Goal: Information Seeking & Learning: Learn about a topic

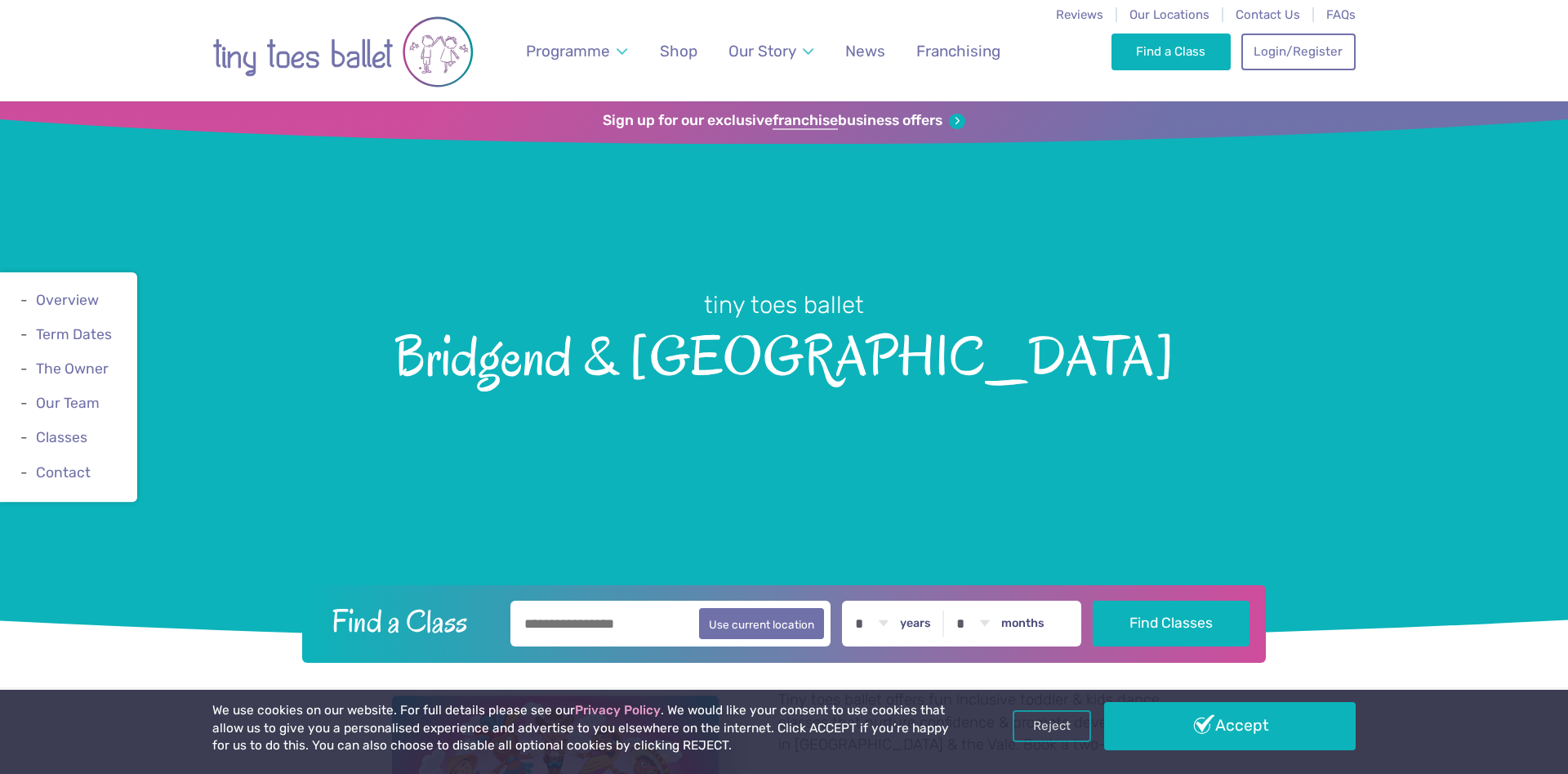
scroll to position [333, 0]
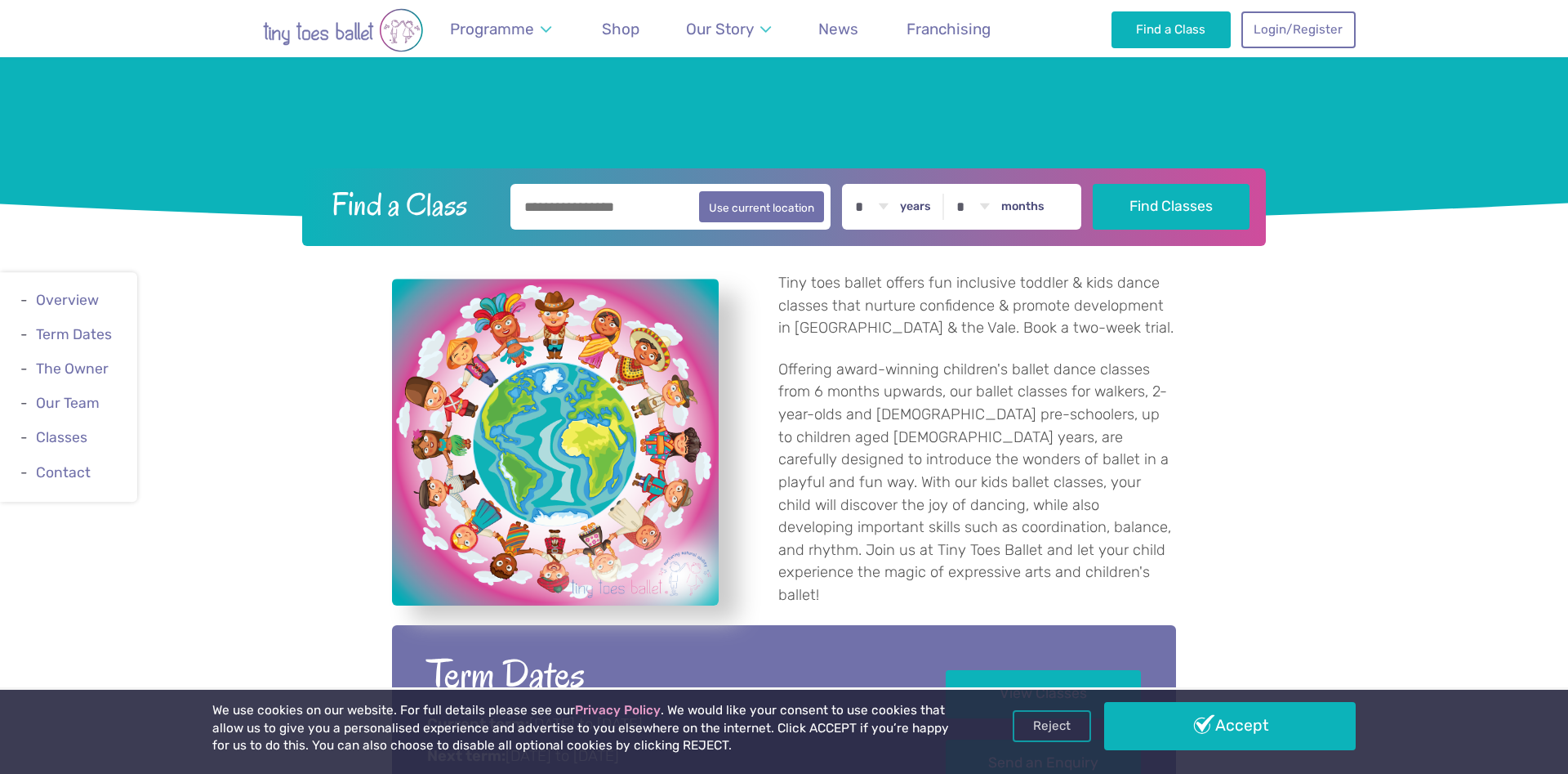
scroll to position [417, 0]
click at [1079, 328] on p "Tiny toes ballet offers fun inclusive toddler & kids dance classes that nurture…" at bounding box center [977, 306] width 398 height 68
click at [1069, 328] on p "Tiny toes ballet offers fun inclusive toddler & kids dance classes that nurture…" at bounding box center [977, 306] width 398 height 68
copy p "trial"
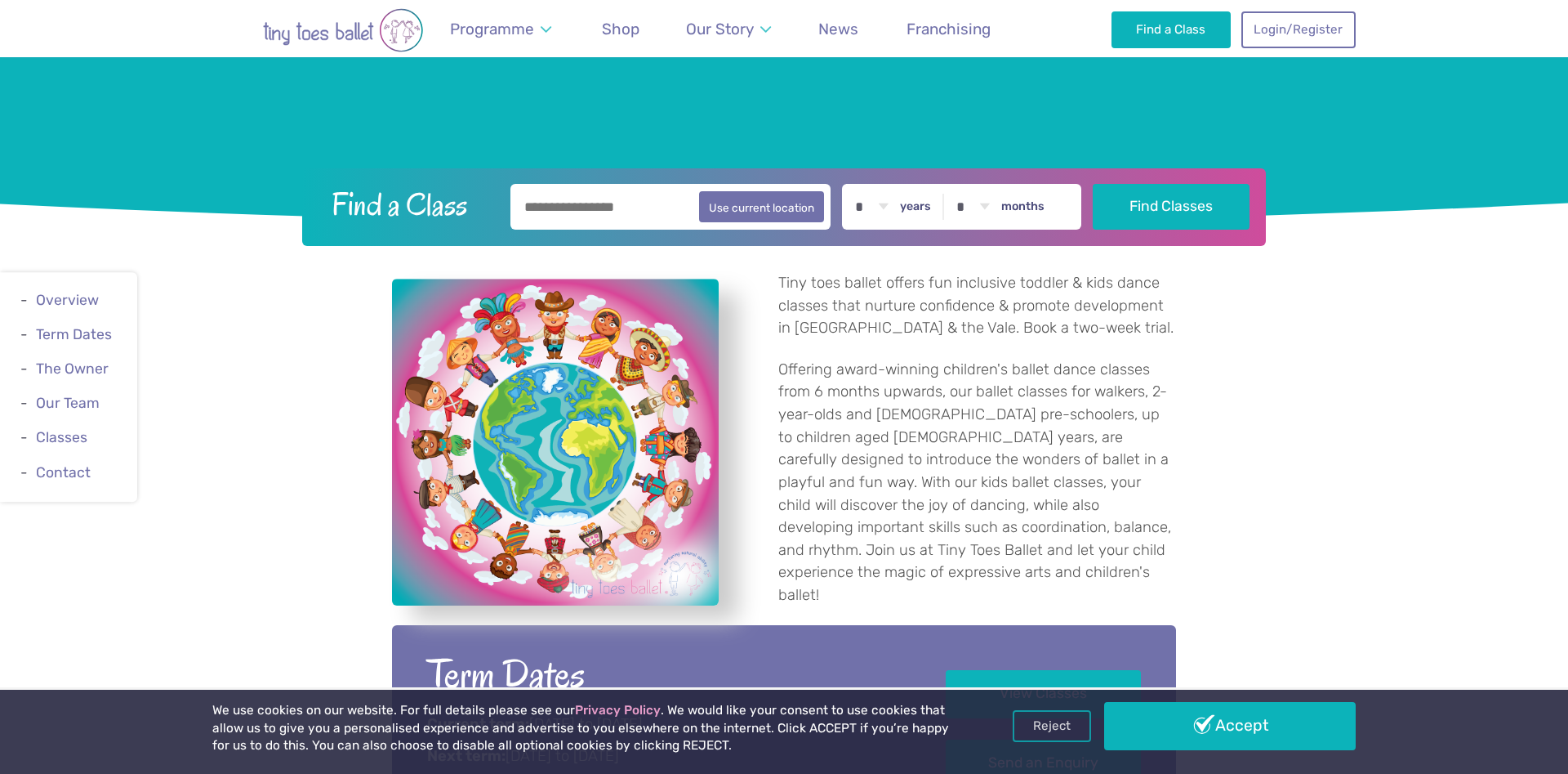
click at [962, 329] on p "Tiny toes ballet offers fun inclusive toddler & kids dance classes that nurture…" at bounding box center [977, 306] width 398 height 68
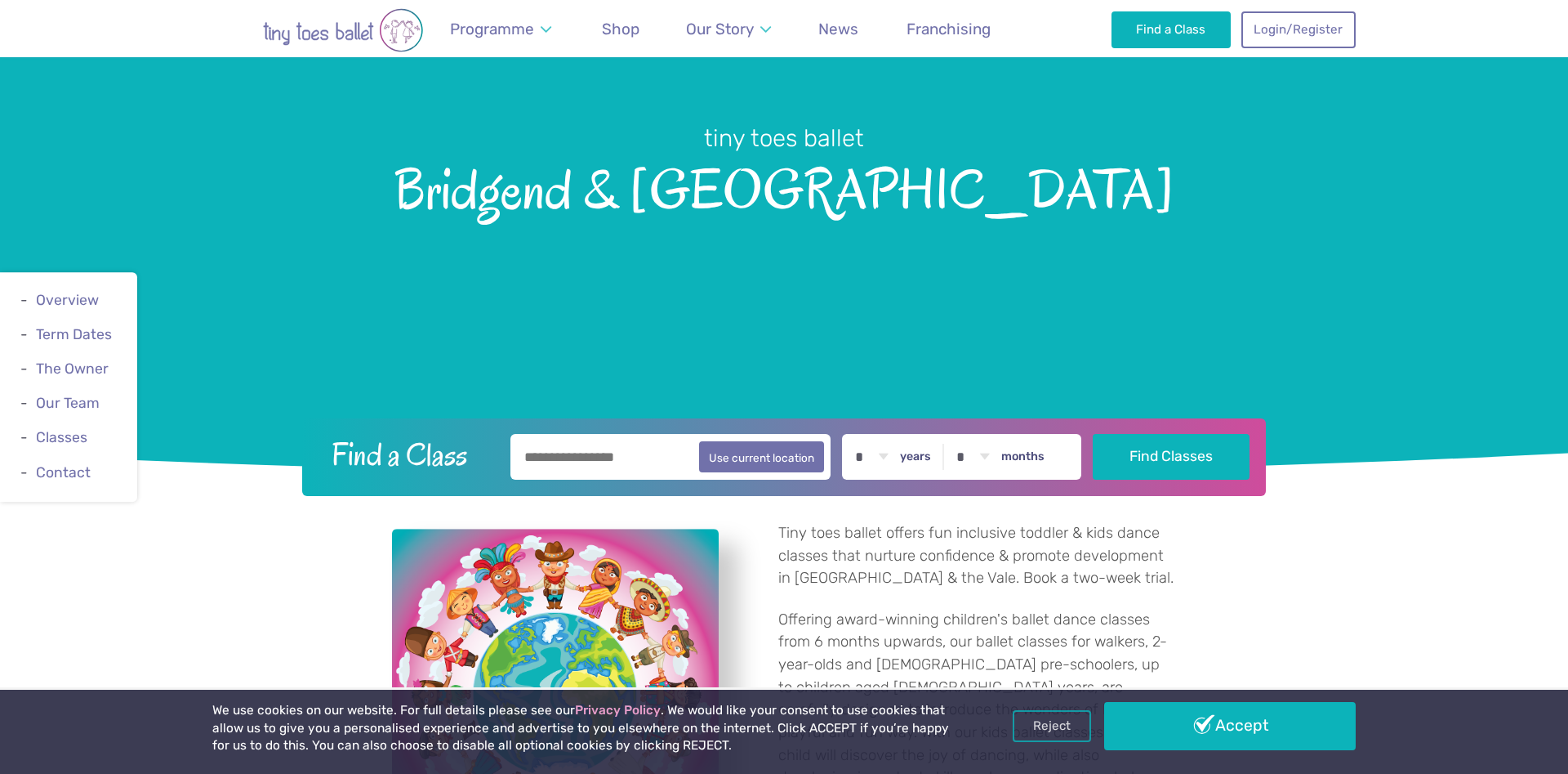
scroll to position [500, 0]
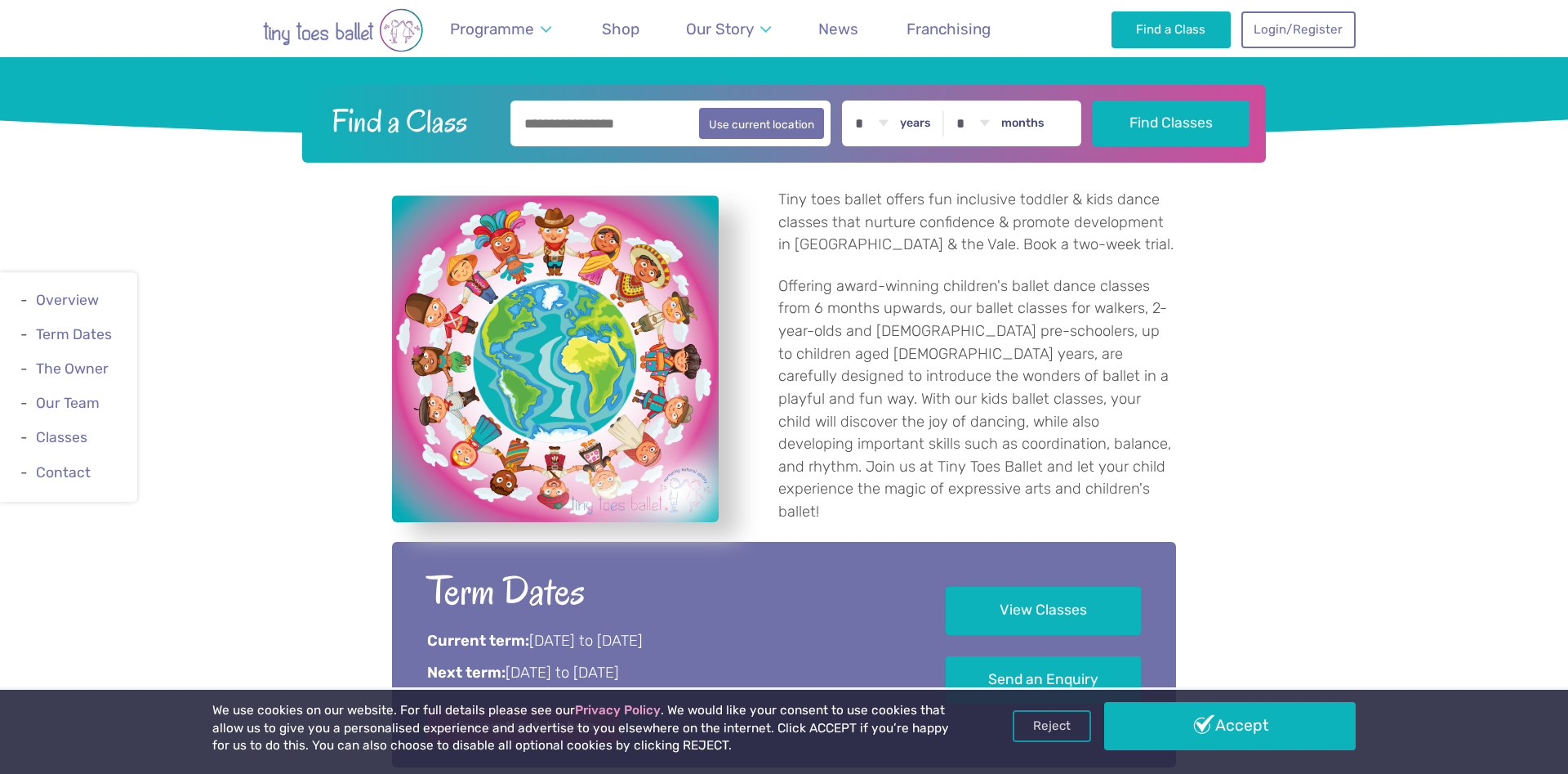
click at [1072, 243] on p "Tiny toes ballet offers fun inclusive toddler & kids dance classes that nurture…" at bounding box center [977, 222] width 398 height 68
copy p "trial"
click at [947, 373] on p "Offering award-winning children's ballet dance classes from 6 months upwards, o…" at bounding box center [977, 399] width 398 height 249
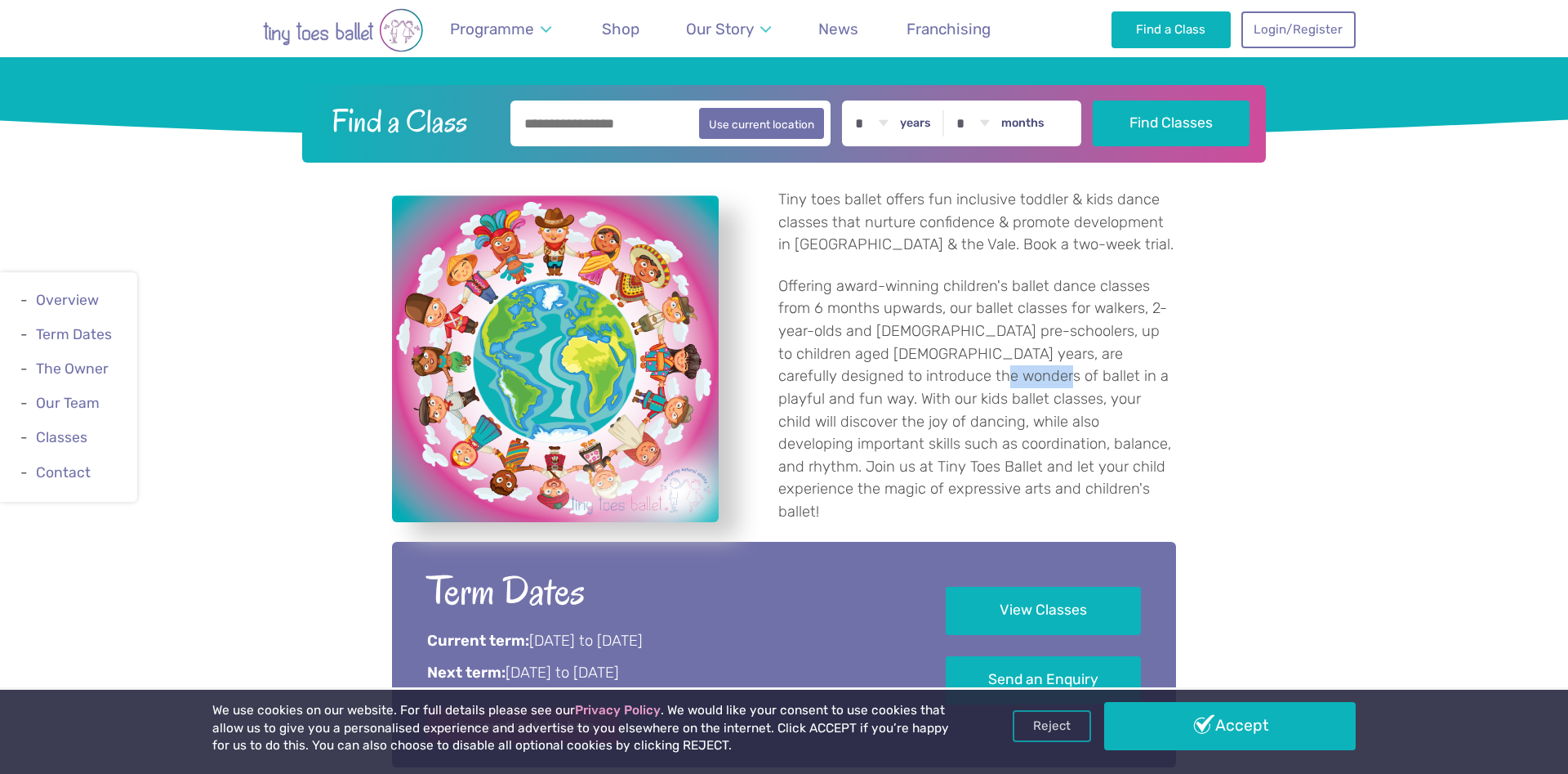
copy p "playful"
drag, startPoint x: 897, startPoint y: 354, endPoint x: 914, endPoint y: 361, distance: 18.4
click at [914, 361] on p "Offering award-winning children's ballet dance classes from 6 months upwards, o…" at bounding box center [977, 399] width 398 height 249
click at [915, 361] on p "Offering award-winning children's ballet dance classes from 6 months upwards, o…" at bounding box center [977, 399] width 398 height 249
drag, startPoint x: 898, startPoint y: 353, endPoint x: 1059, endPoint y: 375, distance: 162.5
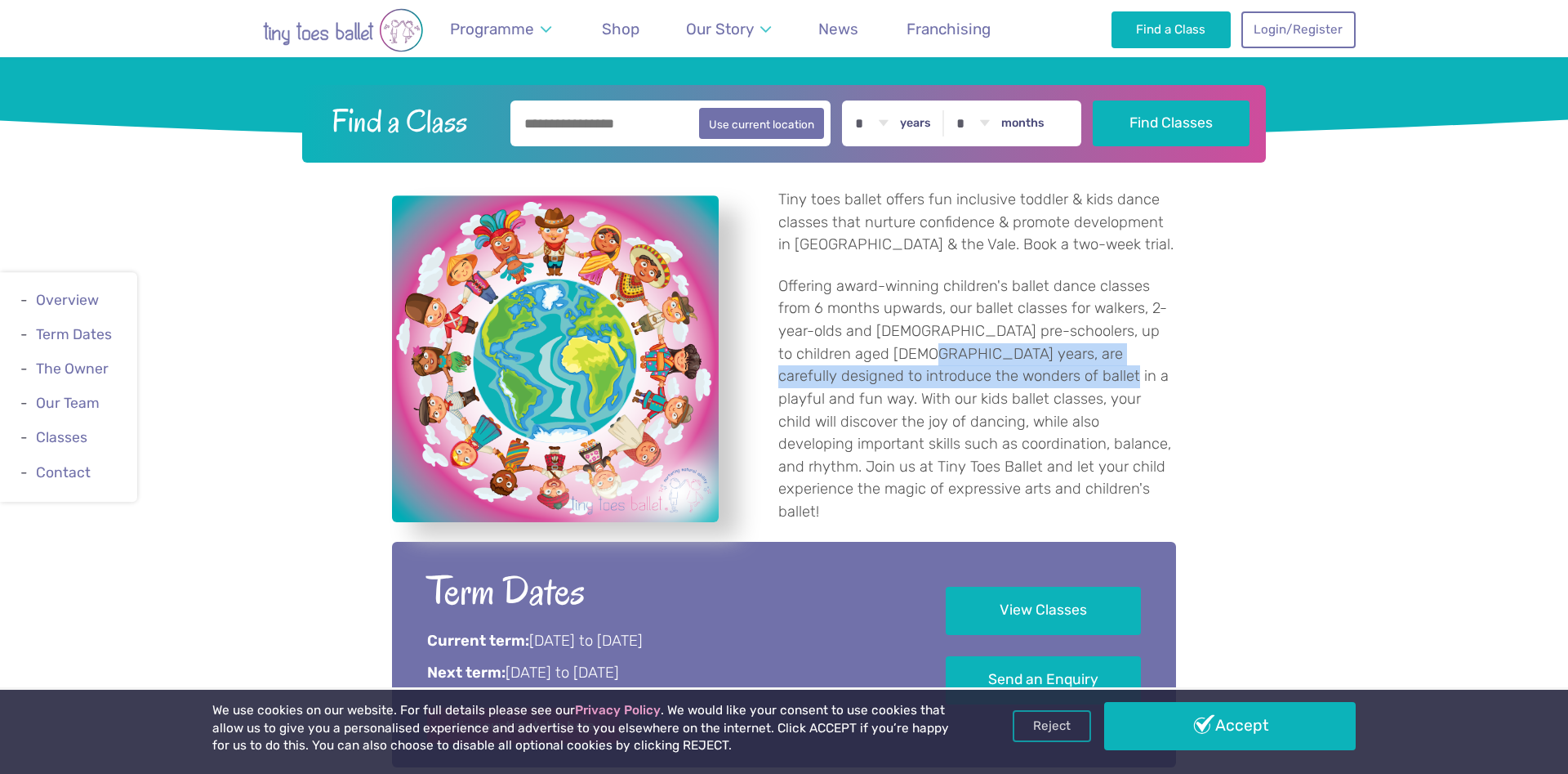
click at [1059, 375] on p "Offering award-winning children's ballet dance classes from 6 months upwards, o…" at bounding box center [977, 399] width 398 height 249
copy p "carefully designed to introduce the wonders of ballet in a playful and fun way"
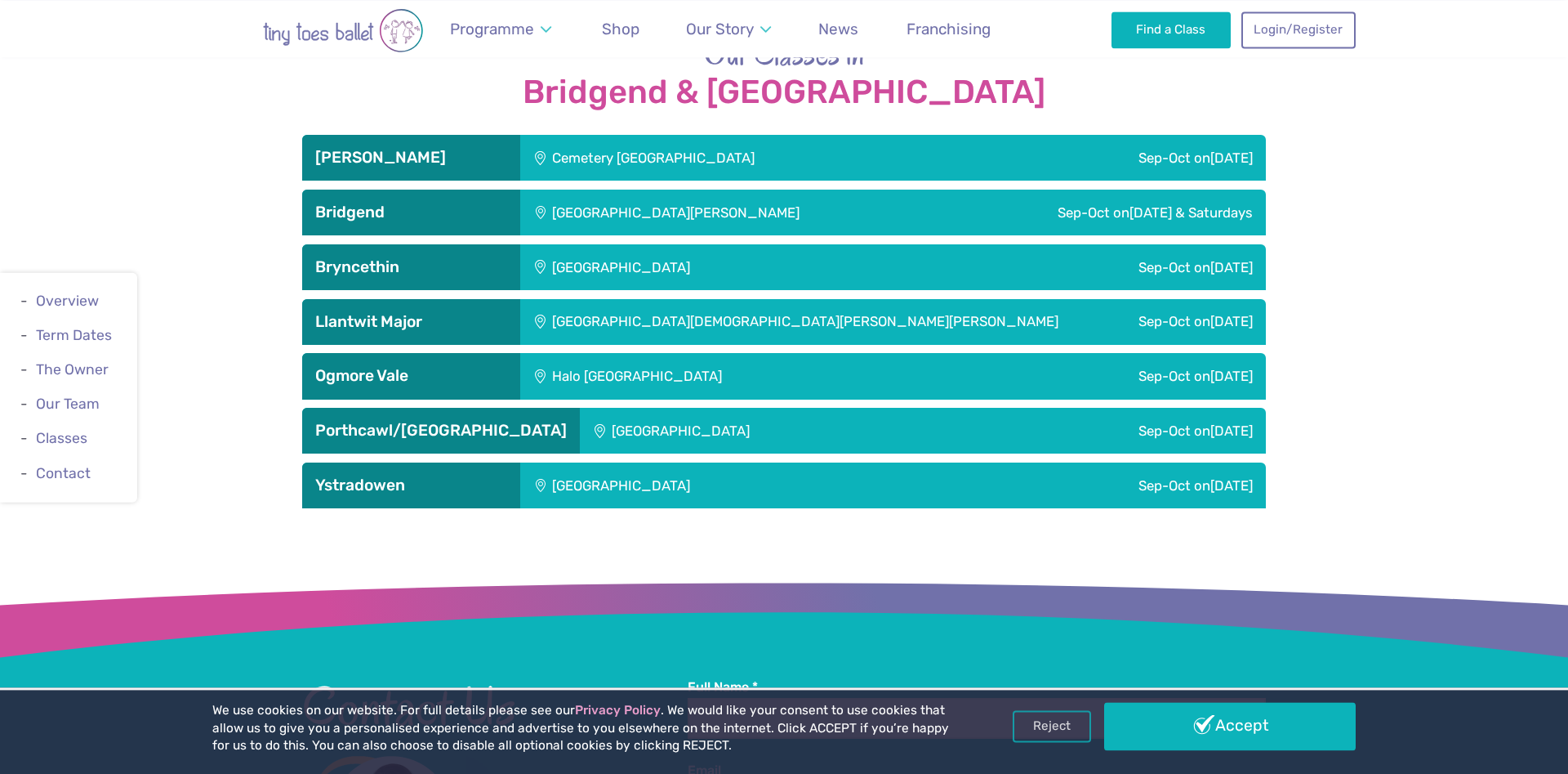
scroll to position [2266, 0]
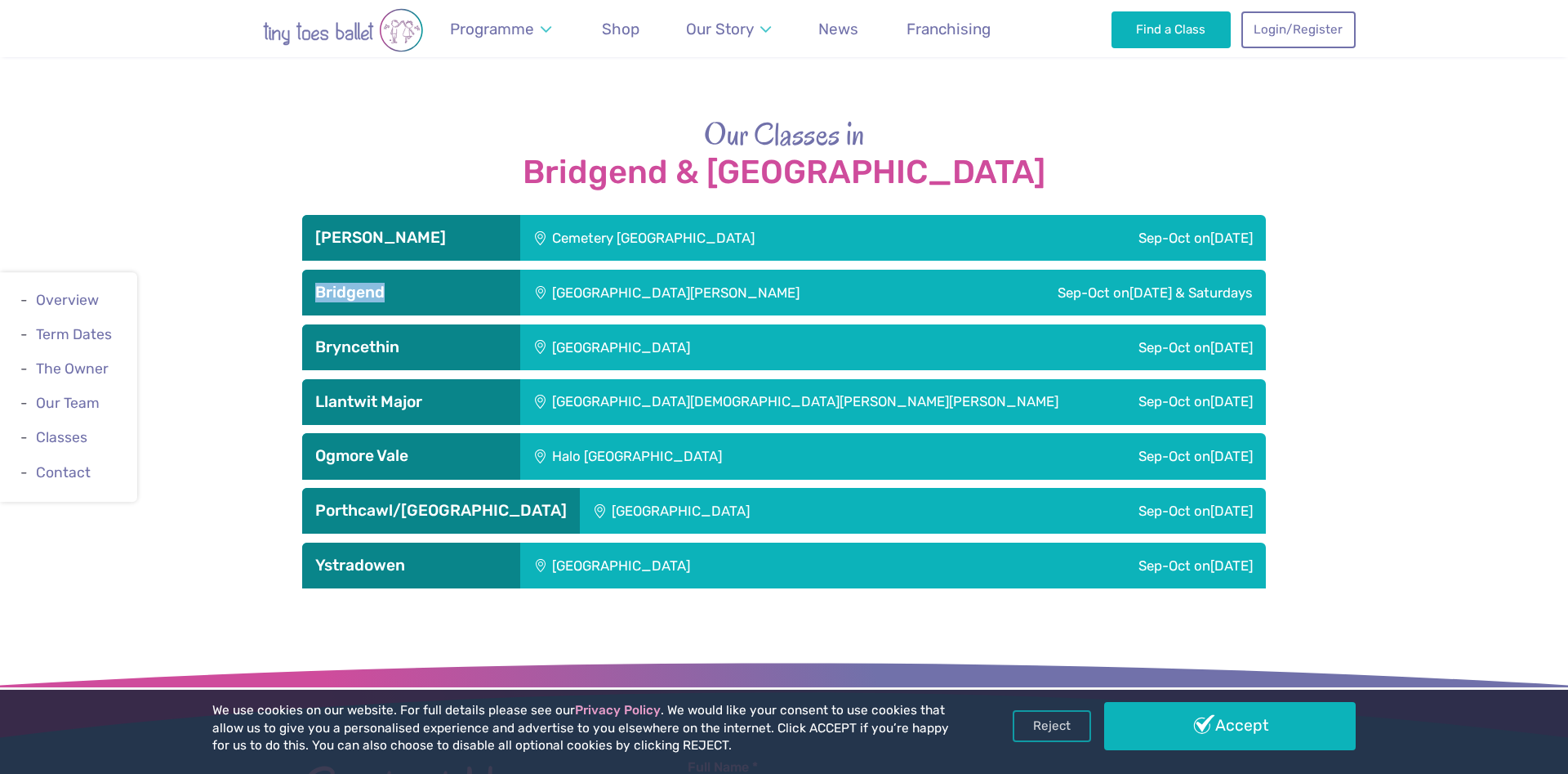
click at [602, 284] on div "St. John Training Centre" at bounding box center [732, 293] width 424 height 46
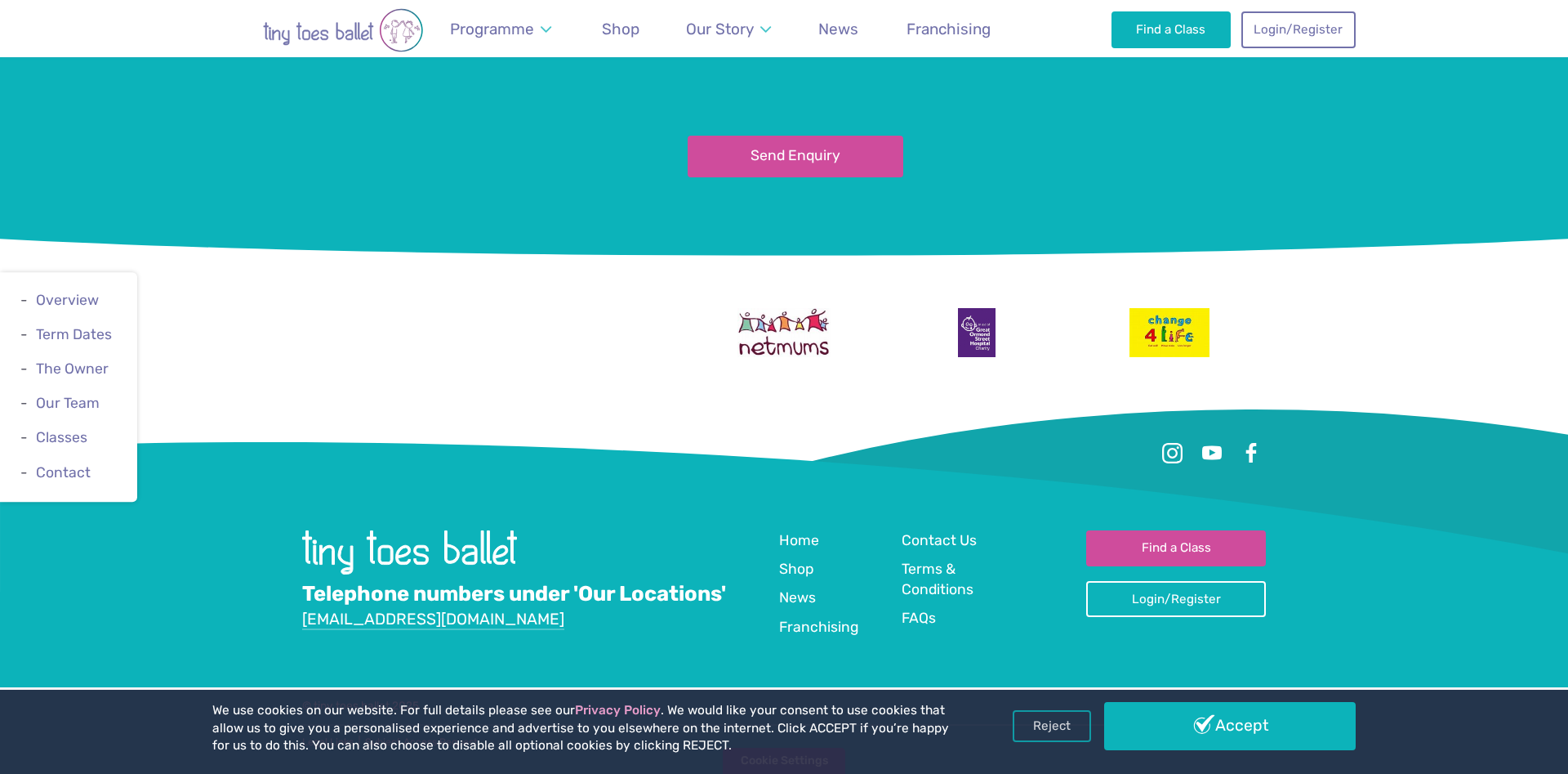
scroll to position [3956, 0]
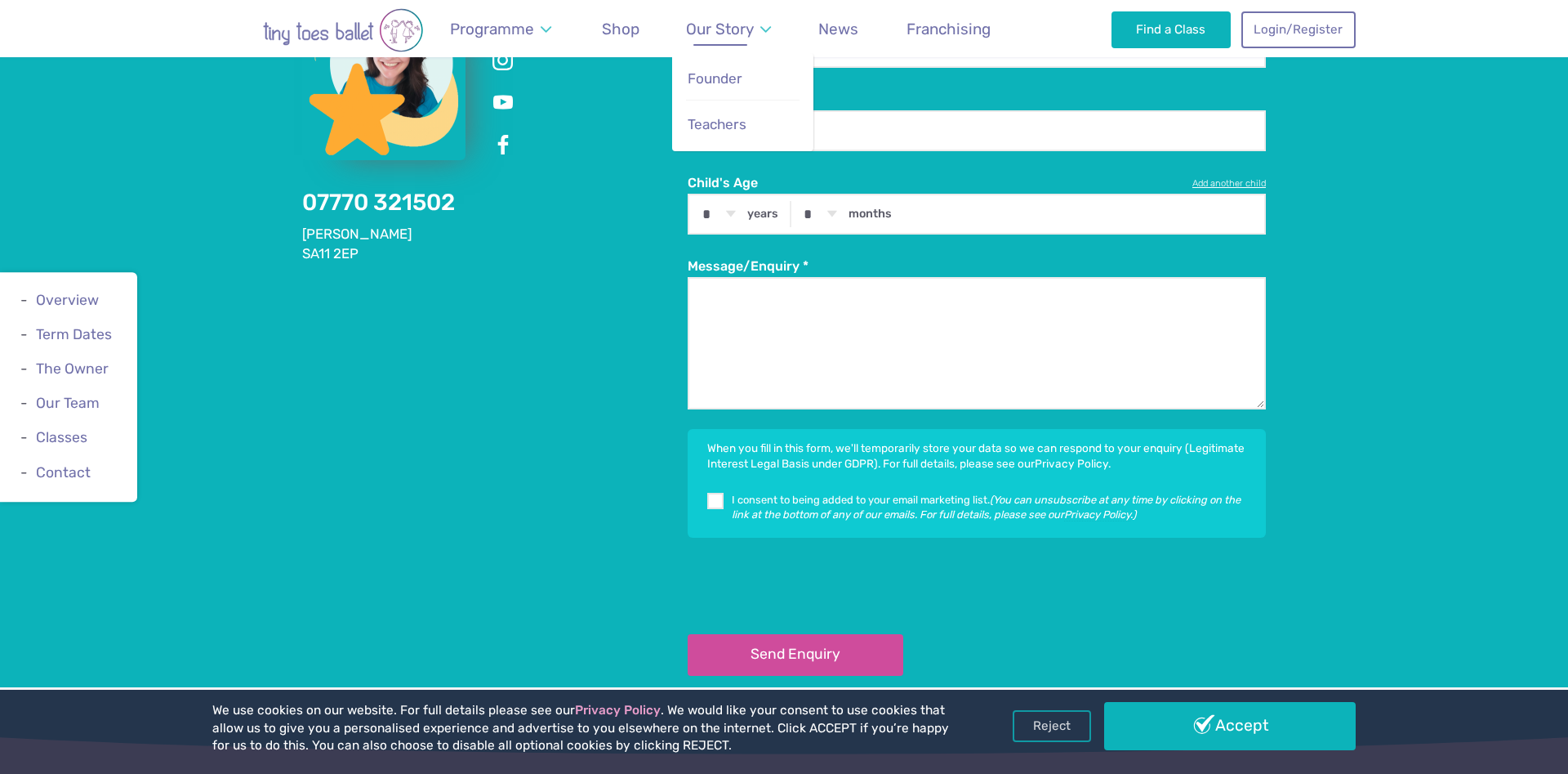
click at [734, 32] on span "Our Story" at bounding box center [719, 28] width 68 height 19
click at [732, 72] on span "Founder" at bounding box center [715, 78] width 55 height 17
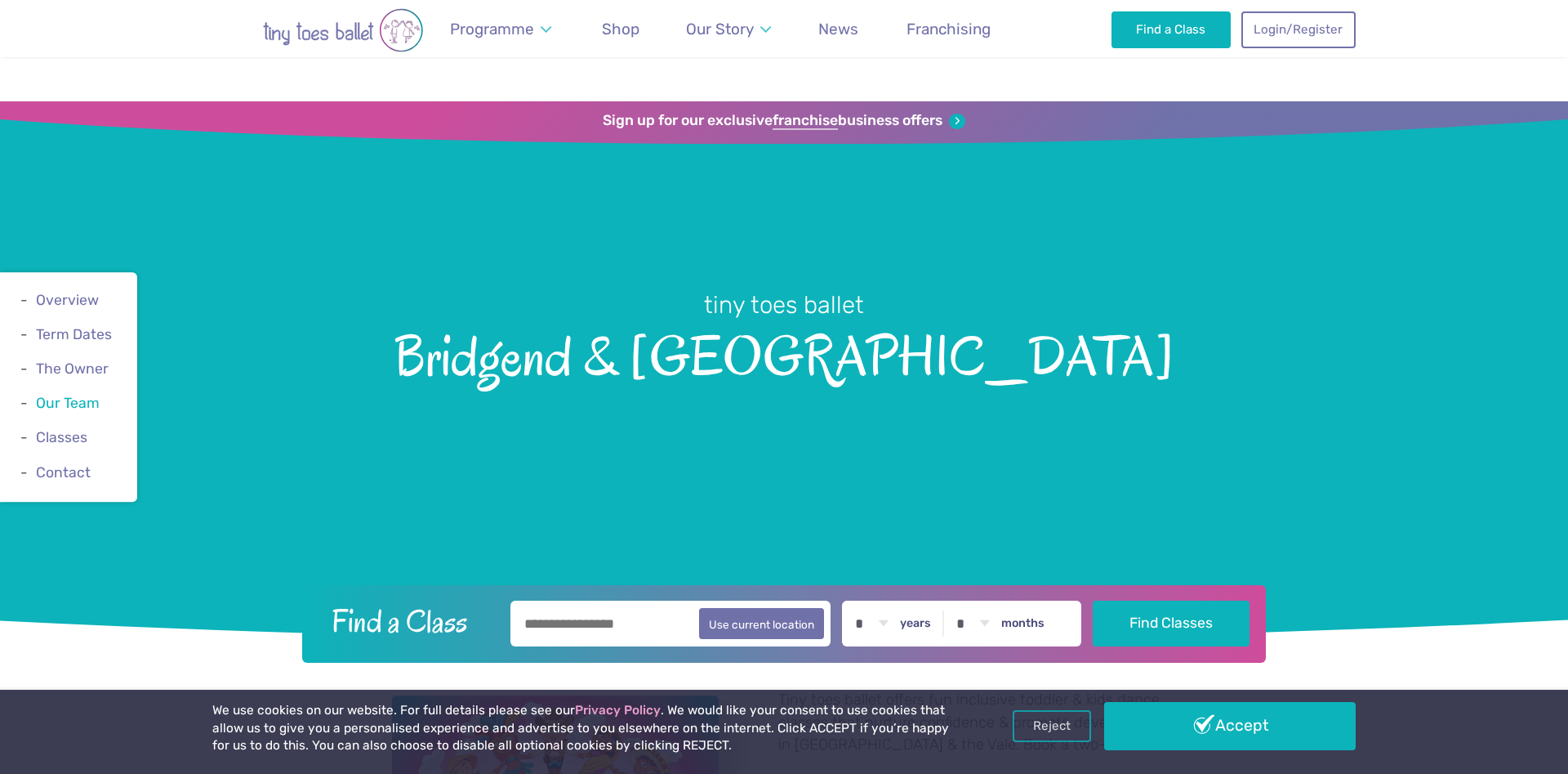
click at [67, 406] on link "Our Team" at bounding box center [68, 403] width 63 height 17
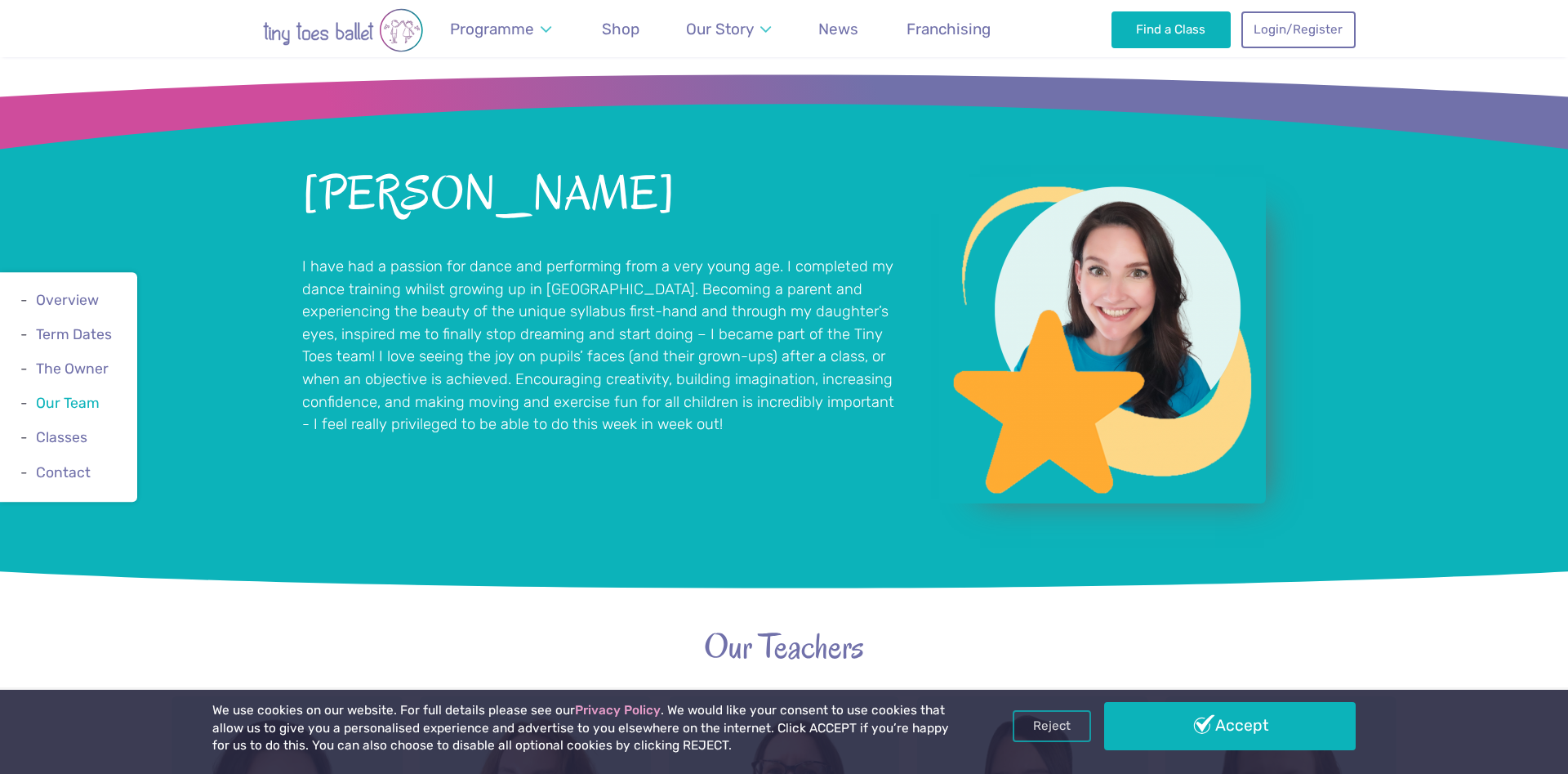
scroll to position [1799, 0]
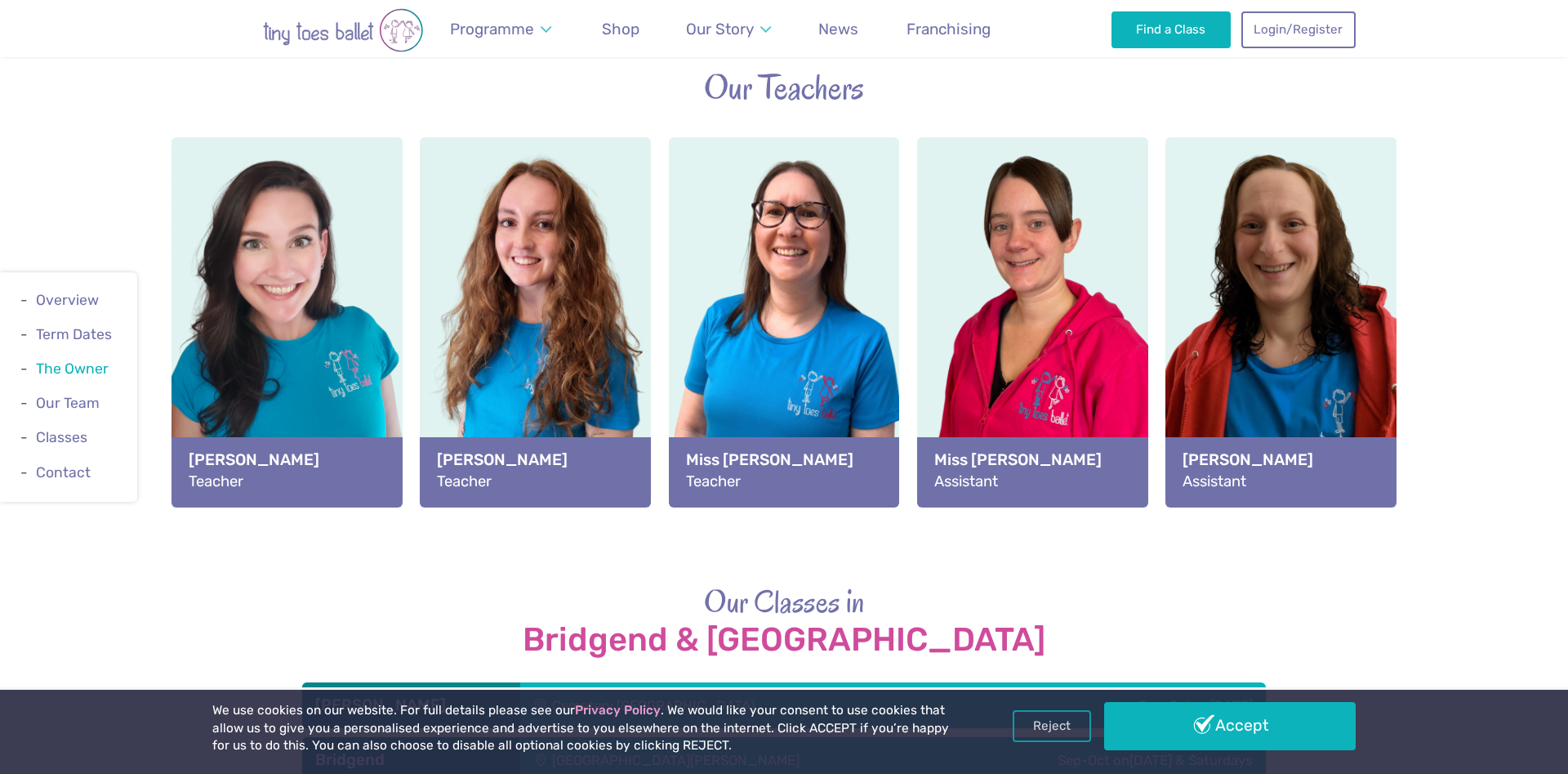
click at [71, 372] on link "The Owner" at bounding box center [72, 368] width 72 height 17
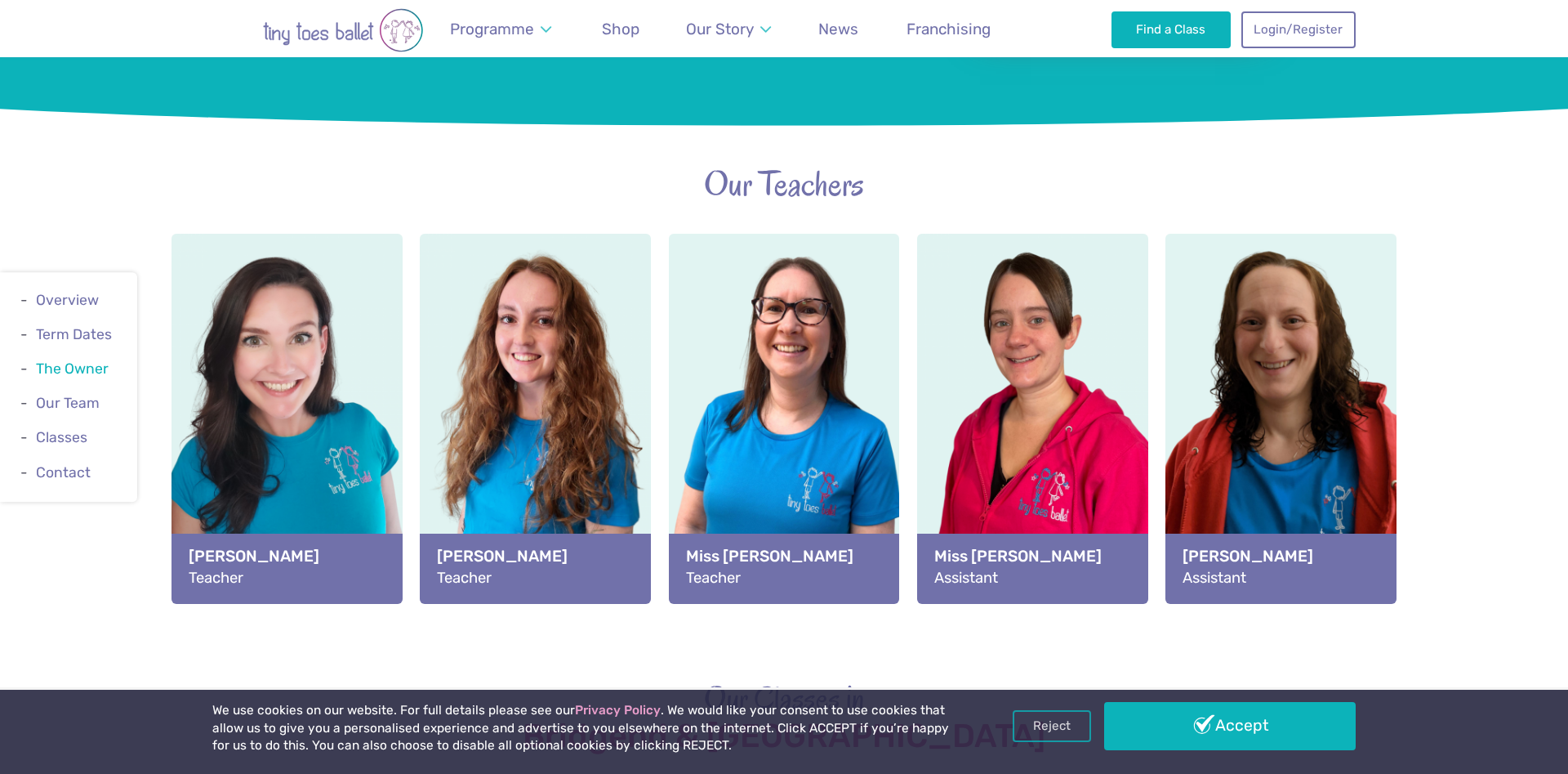
scroll to position [1241, 0]
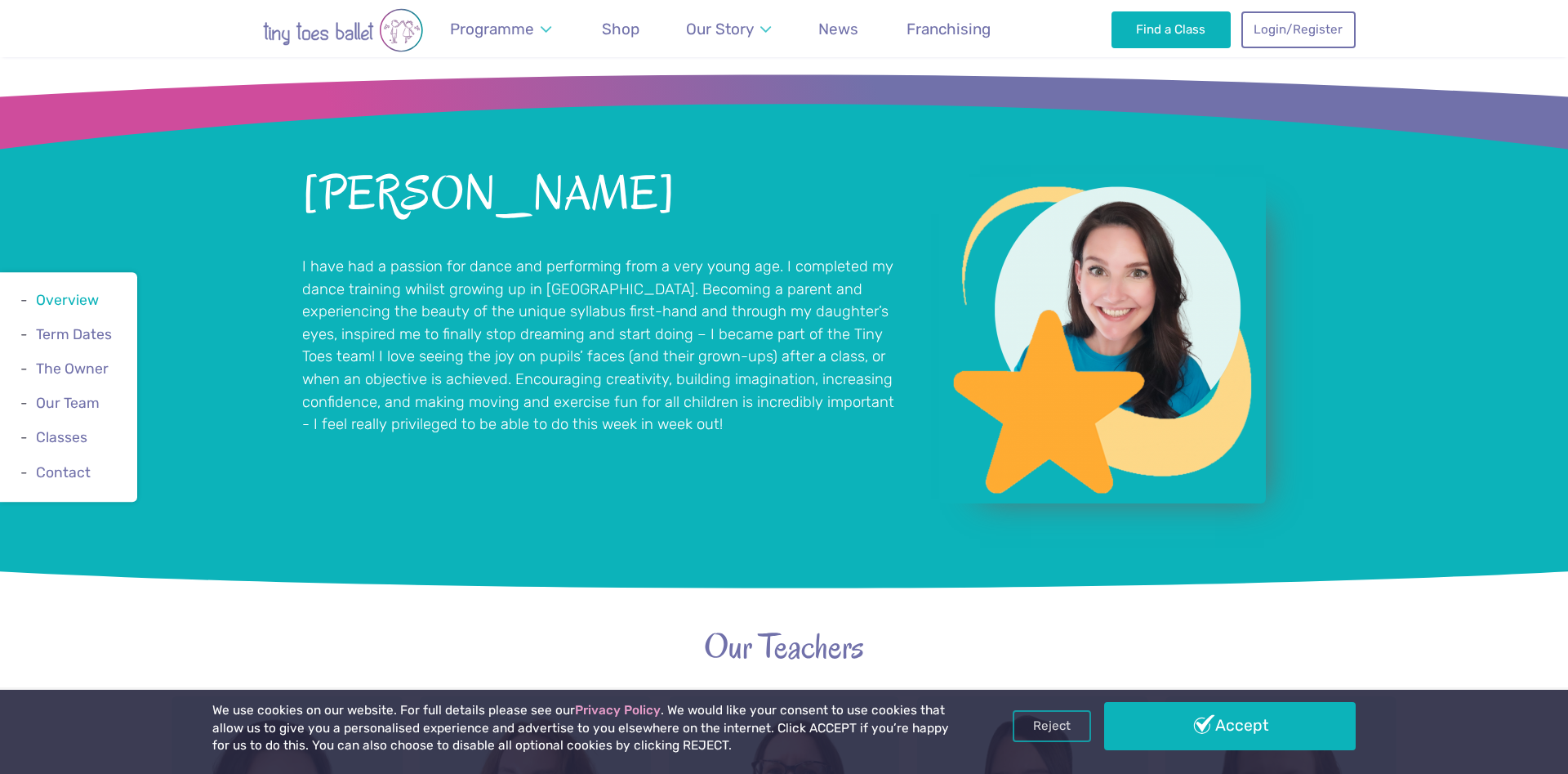
click at [69, 302] on link "Overview" at bounding box center [67, 300] width 63 height 17
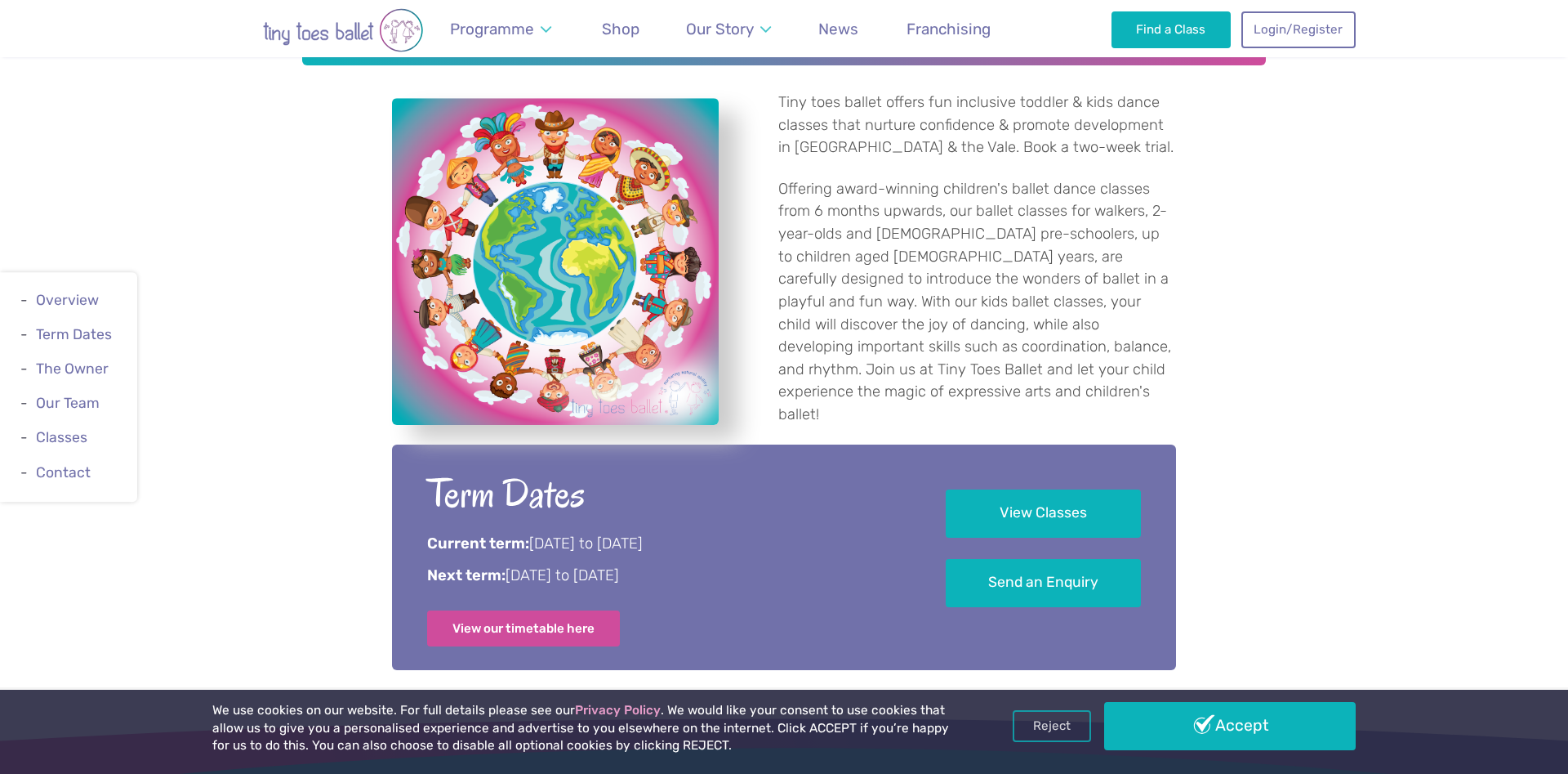
scroll to position [1097, 0]
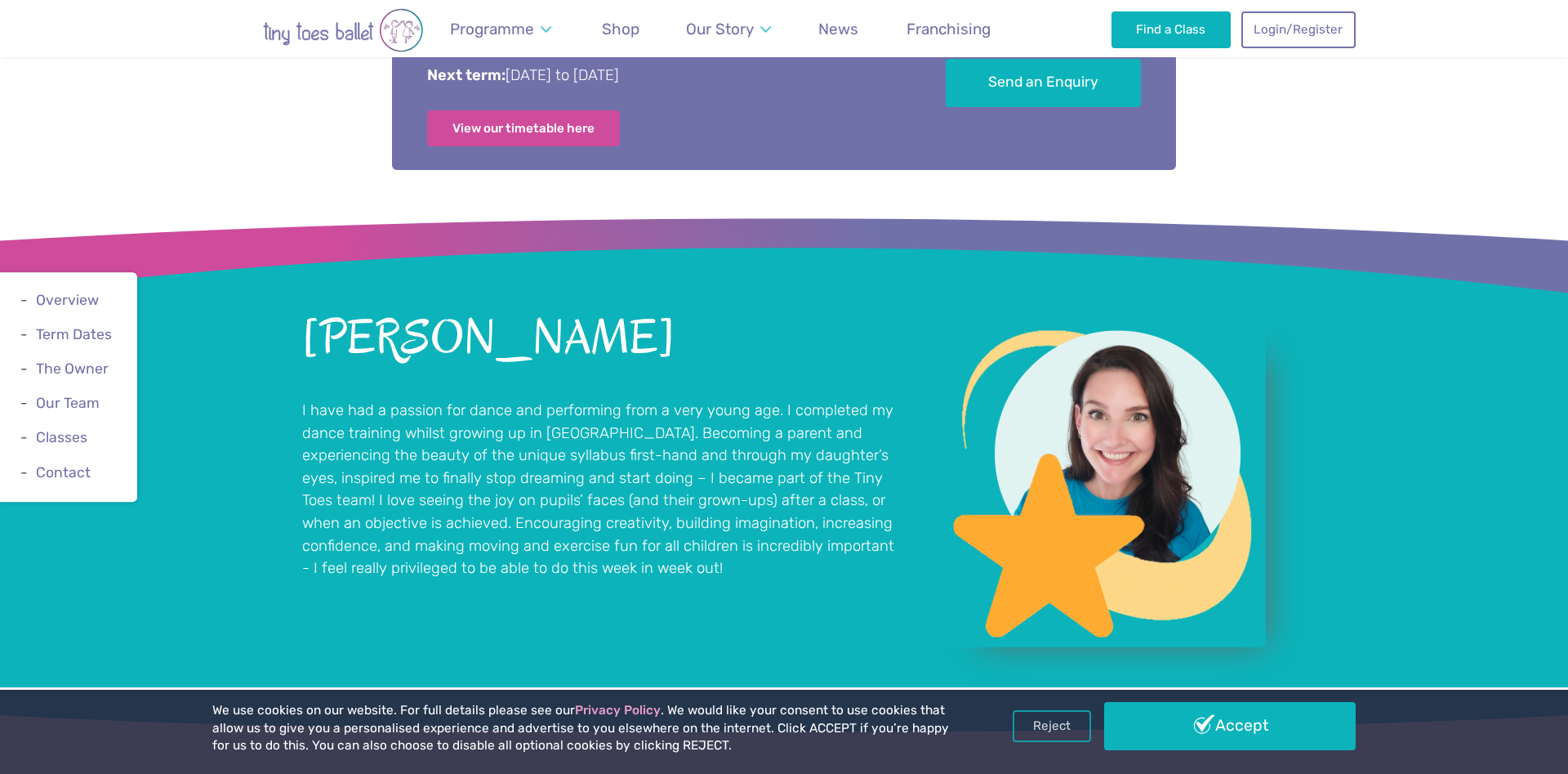
drag, startPoint x: 309, startPoint y: 331, endPoint x: 562, endPoint y: 344, distance: 253.3
click at [562, 344] on h2 "Jessica Barnes" at bounding box center [600, 339] width 596 height 49
click at [375, 338] on h2 "Jessica Barnes" at bounding box center [600, 339] width 596 height 49
click at [361, 339] on h2 "Jessica Barnes" at bounding box center [600, 339] width 596 height 49
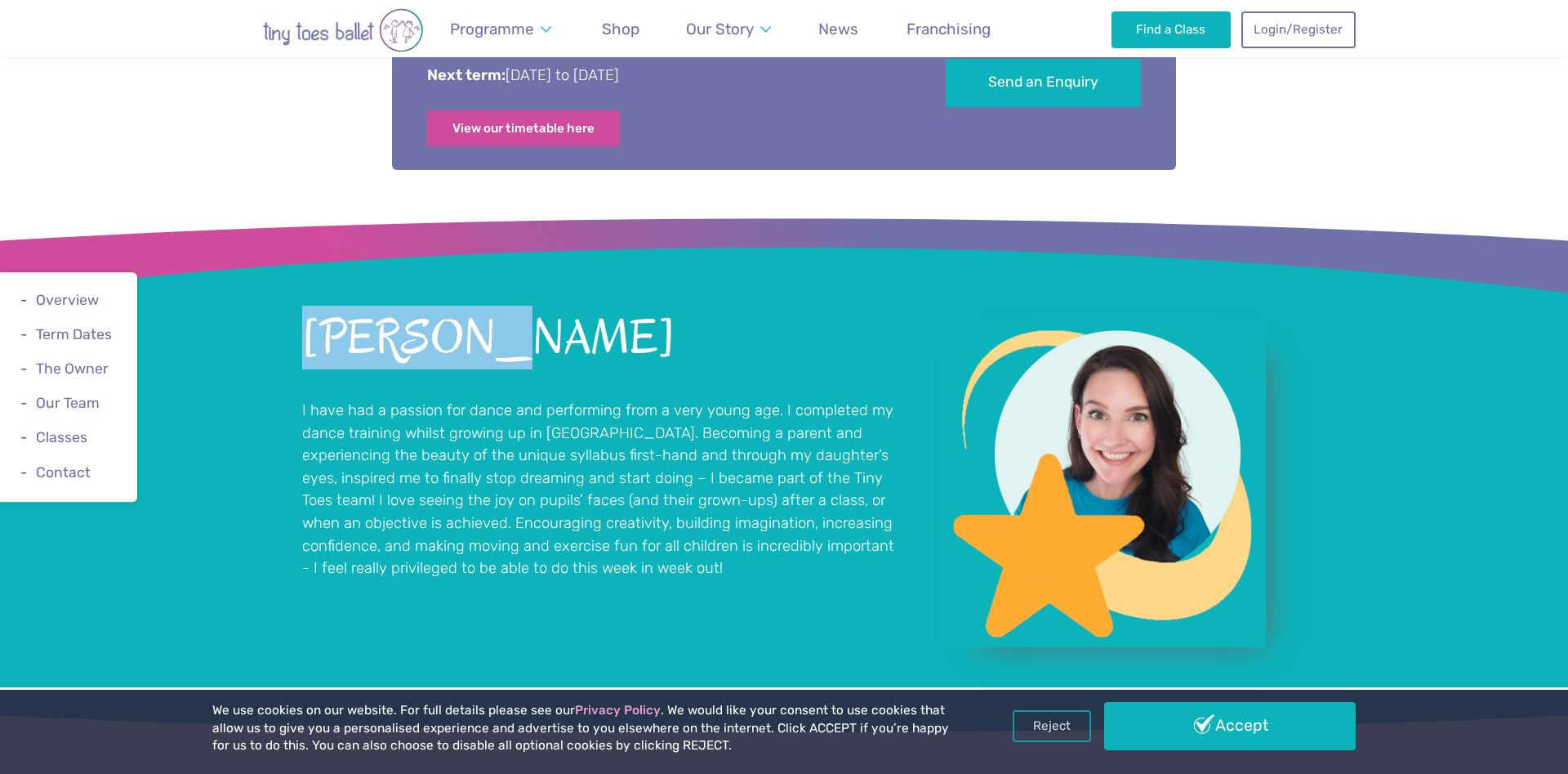
click at [361, 339] on h2 "Jessica Barnes" at bounding box center [600, 339] width 596 height 49
copy h2 "Jessica"
click at [72, 373] on link "The Owner" at bounding box center [72, 368] width 72 height 17
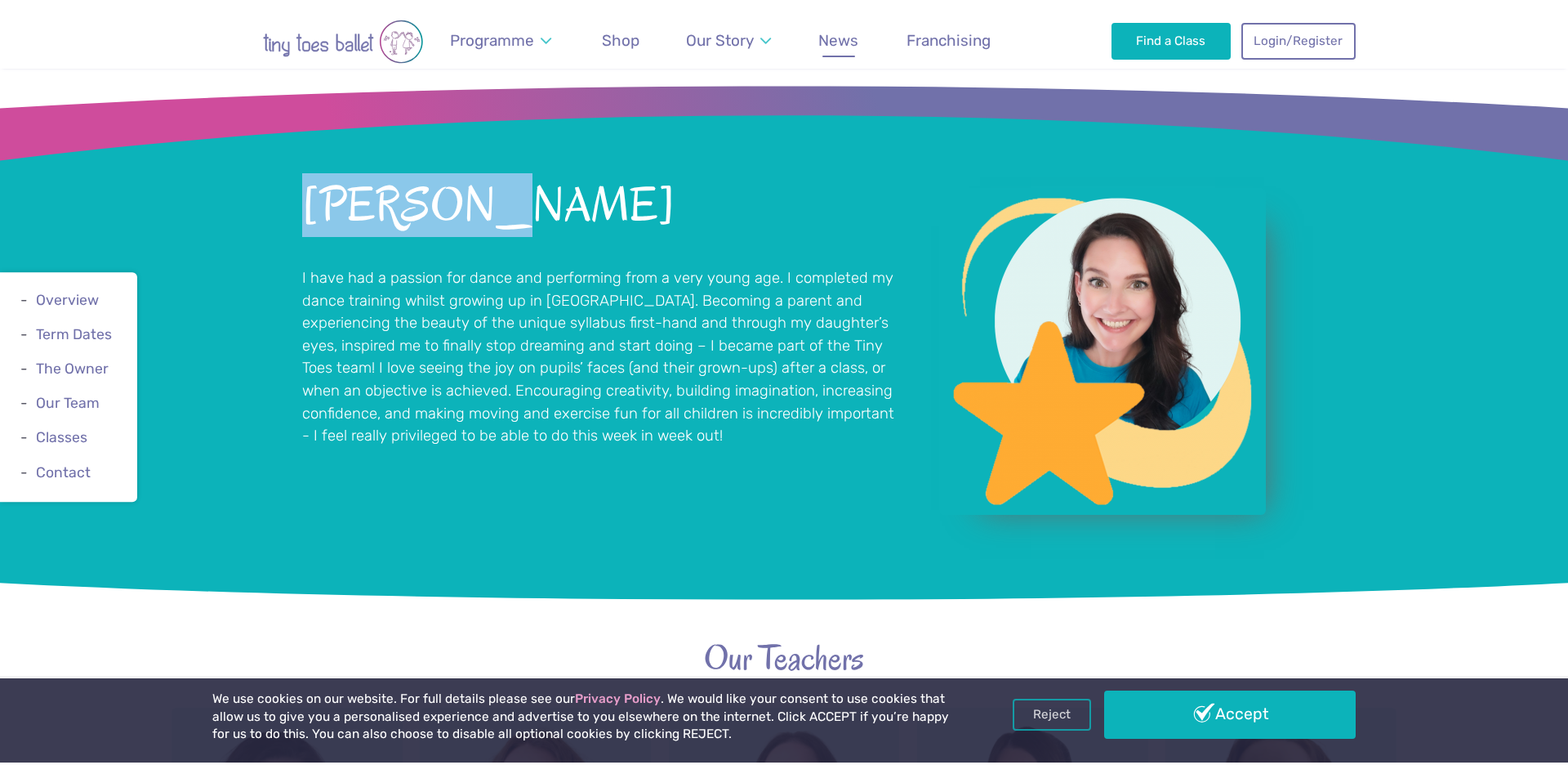
scroll to position [1241, 0]
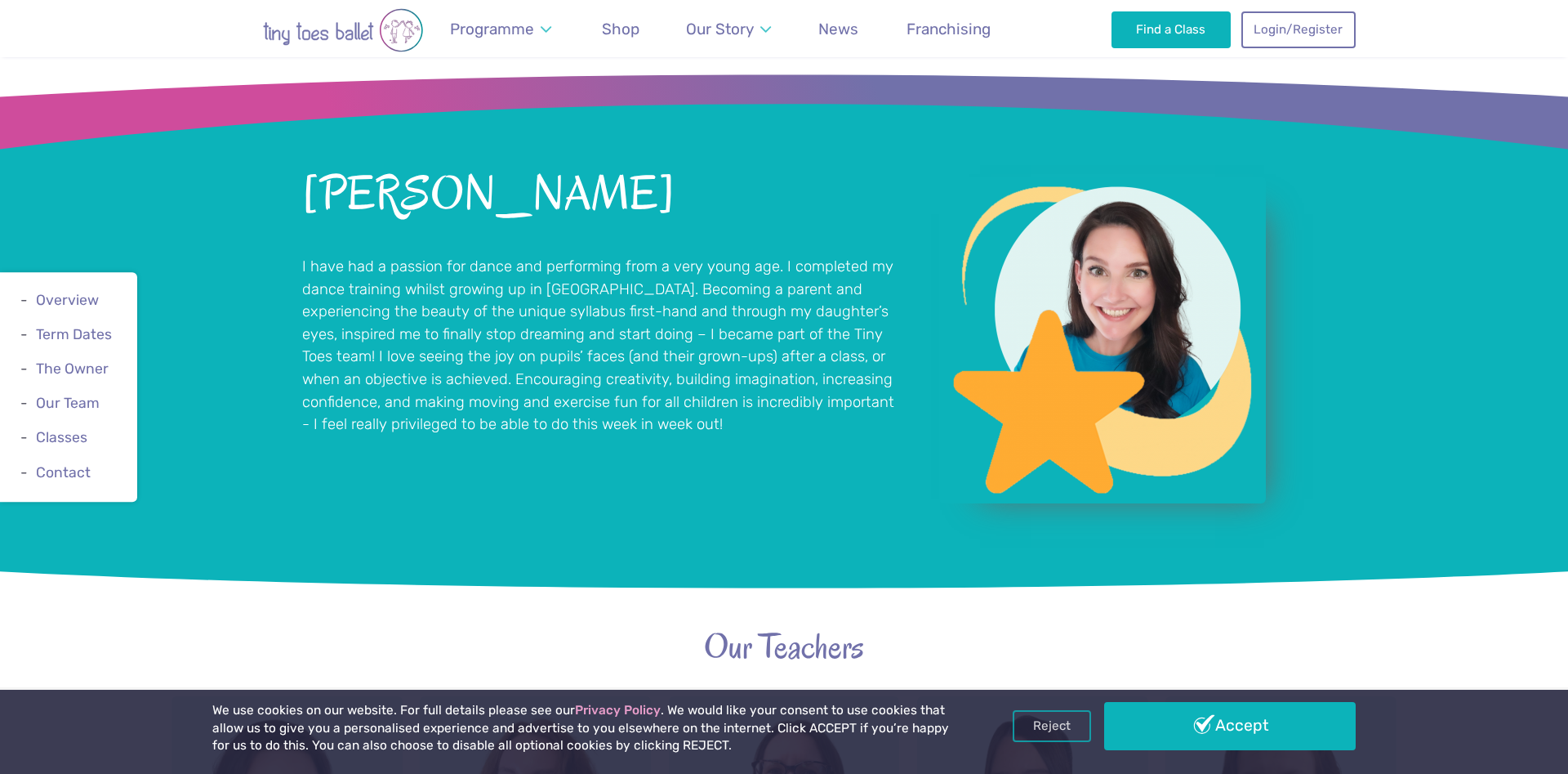
click at [558, 342] on p "I have had a passion for dance and performing from a very young age. I complete…" at bounding box center [600, 346] width 596 height 181
drag, startPoint x: 308, startPoint y: 186, endPoint x: 539, endPoint y: 198, distance: 231.3
click at [539, 198] on h2 "Jessica Barnes" at bounding box center [600, 195] width 596 height 49
copy h2 "Jessica Barnes"
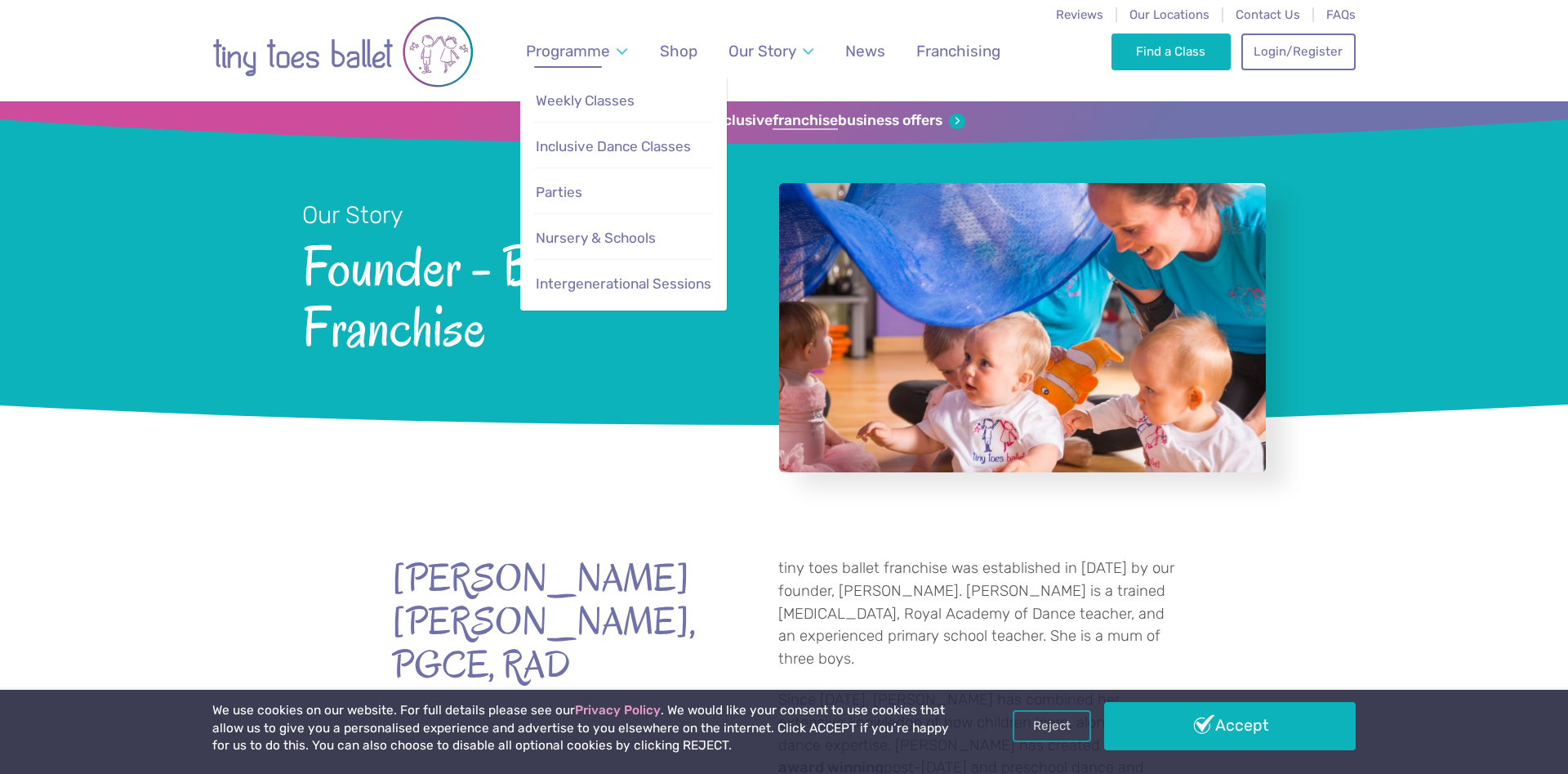
click at [584, 50] on span "Programme" at bounding box center [568, 50] width 84 height 19
click at [582, 106] on span "Weekly Classes" at bounding box center [585, 100] width 99 height 17
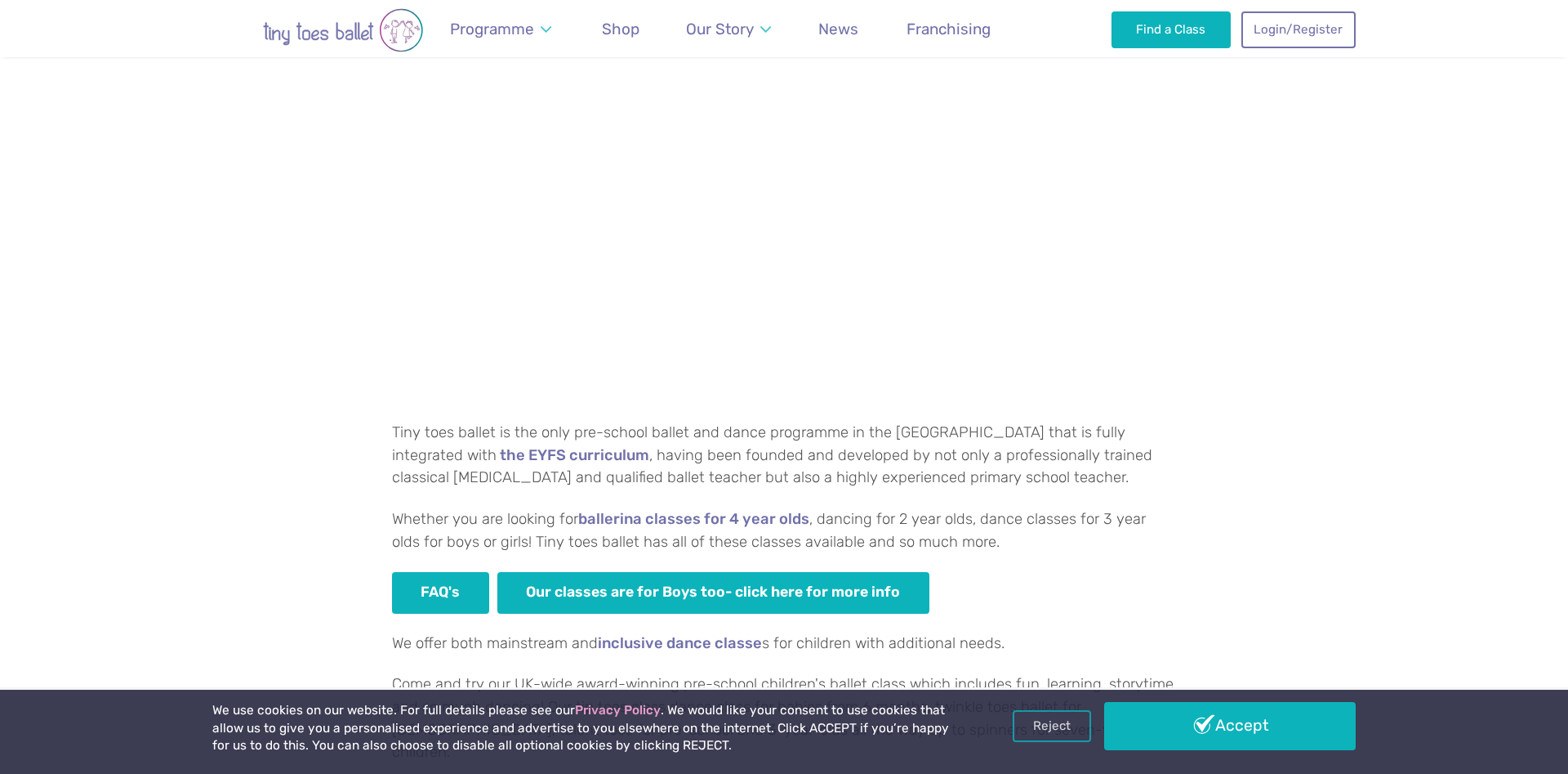
scroll to position [1000, 0]
click at [970, 435] on p "Tiny toes ballet is the only pre-school ballet and dance programme in the [GEOG…" at bounding box center [784, 455] width 784 height 68
copy p "fully"
click at [975, 496] on div "Which Tiny toes ballerina classes are best for your little dancer? Tiny toes ba…" at bounding box center [784, 317] width 784 height 1014
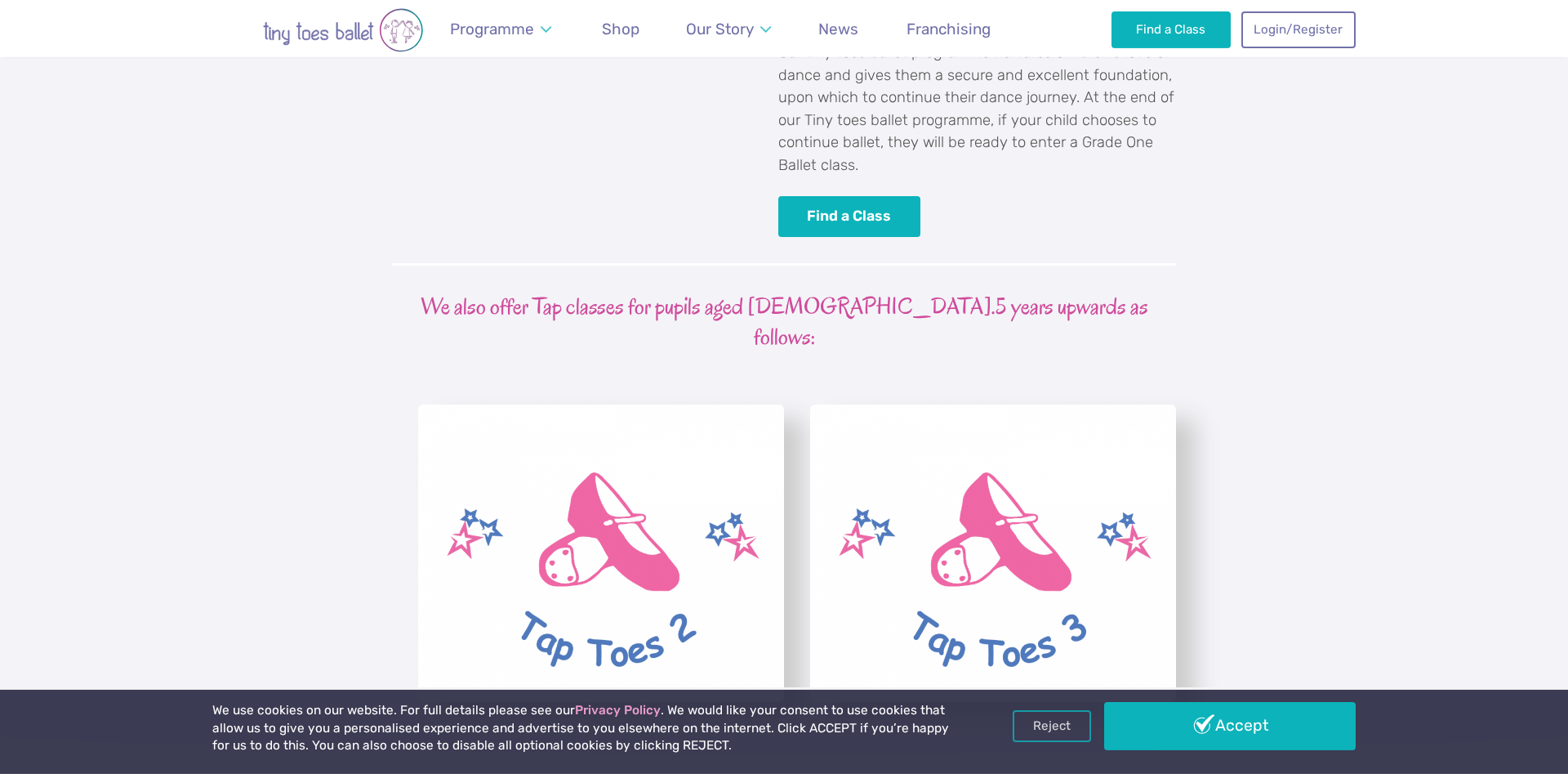
scroll to position [4082, 0]
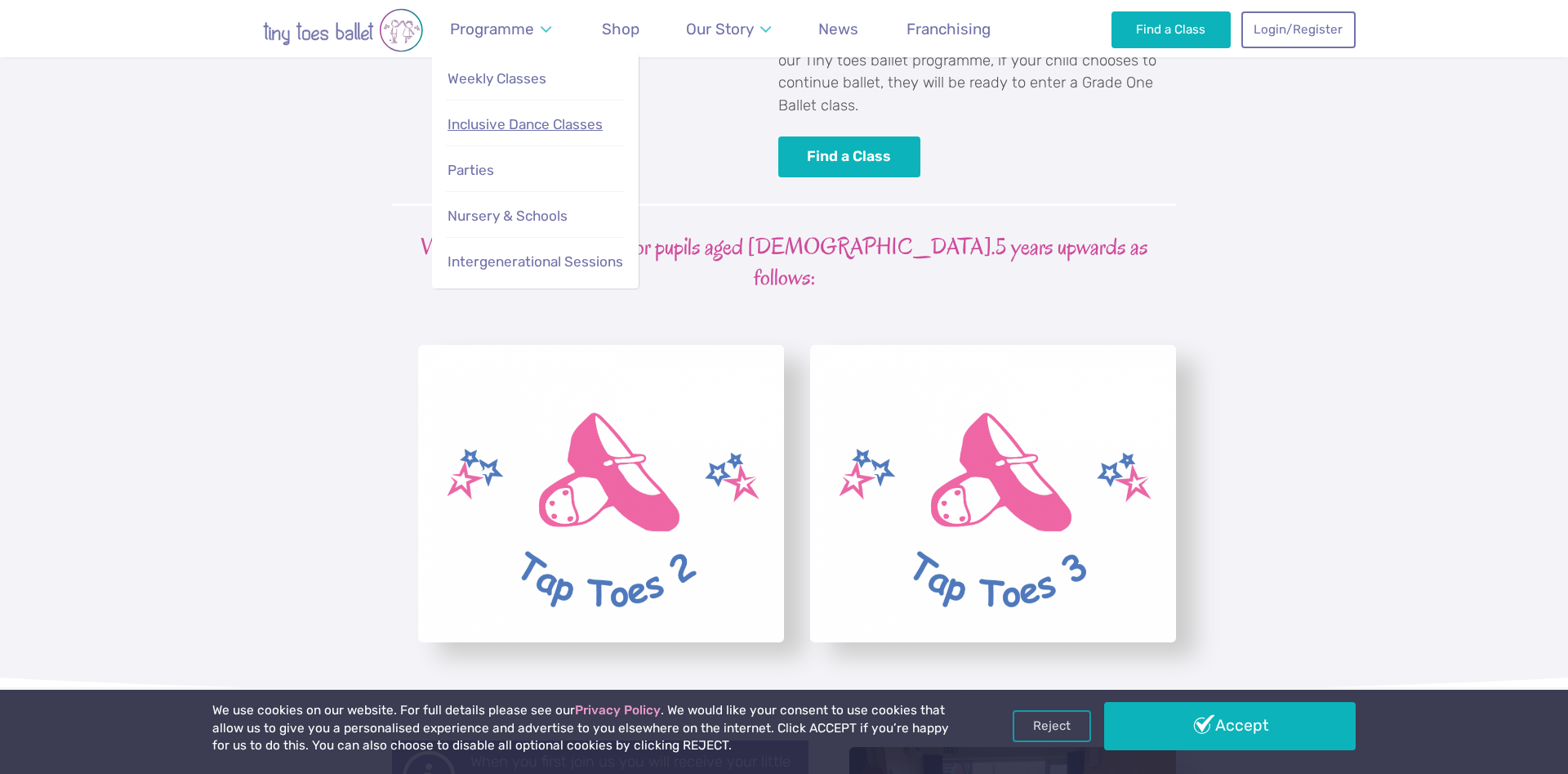
click at [514, 122] on span "Inclusive Dance Classes" at bounding box center [525, 124] width 155 height 17
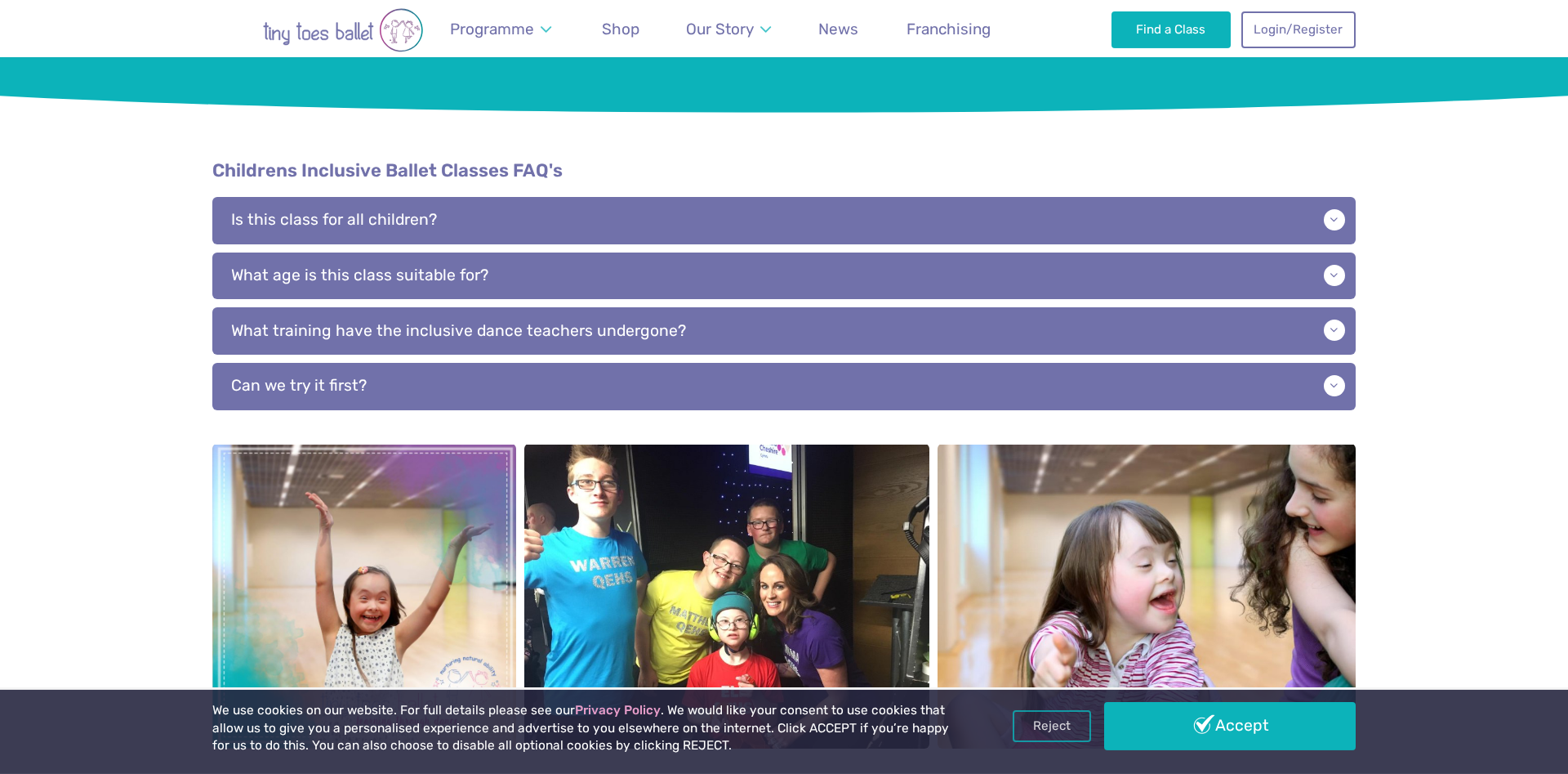
scroll to position [1589, 0]
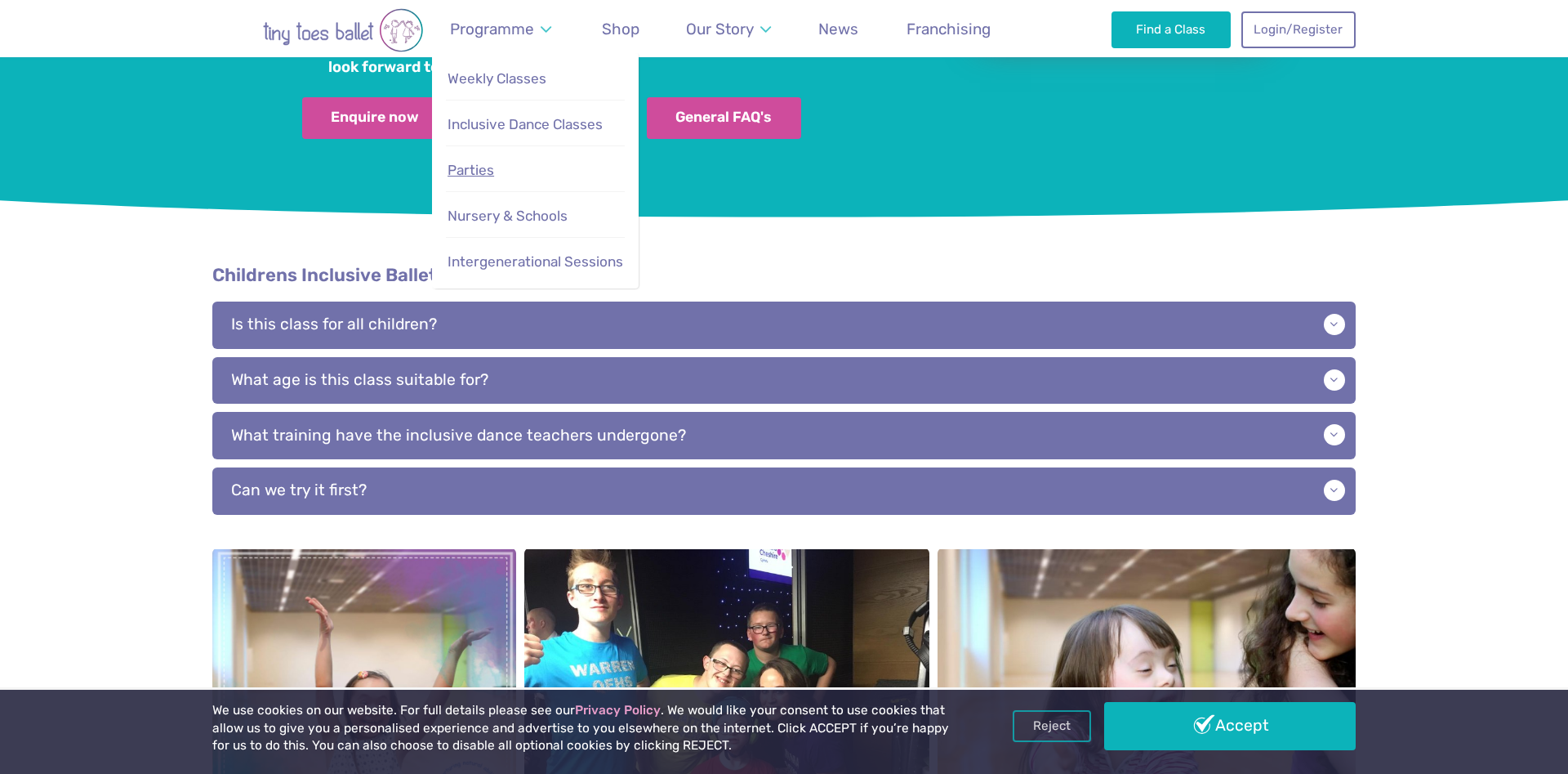
click at [472, 172] on span "Parties" at bounding box center [471, 169] width 47 height 17
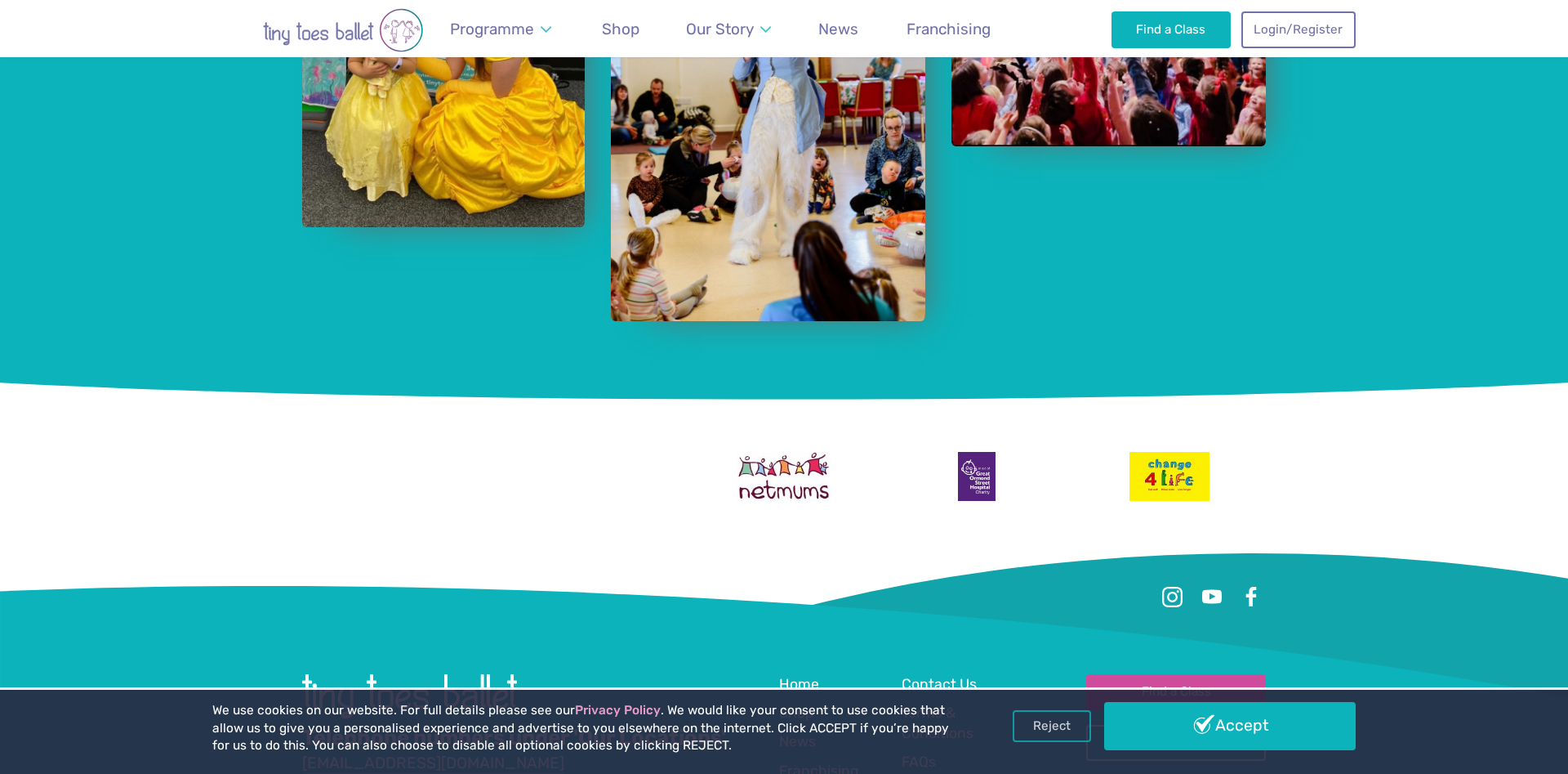
scroll to position [1727, 0]
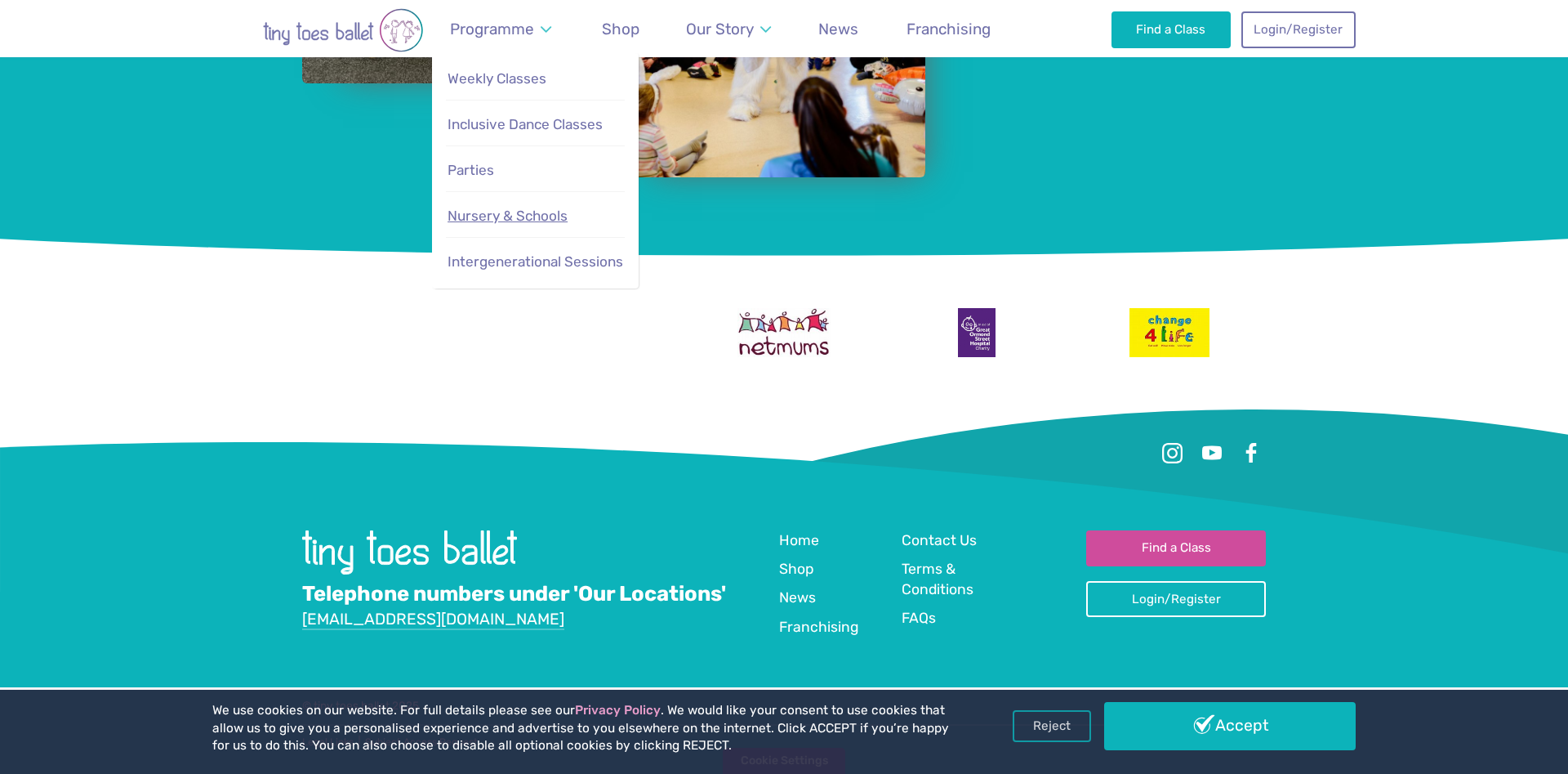
click at [534, 212] on span "Nursery & Schools" at bounding box center [508, 215] width 120 height 17
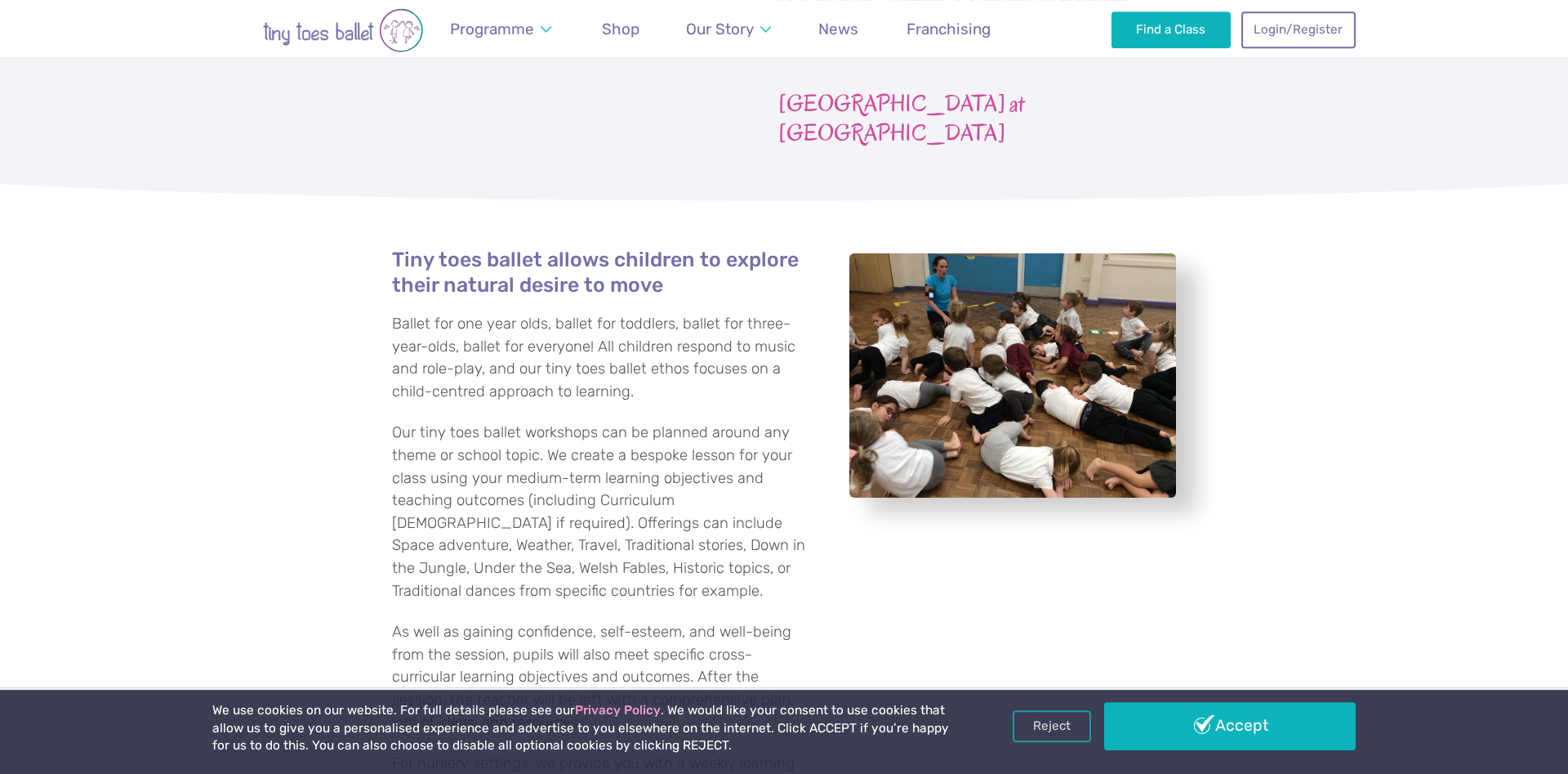
scroll to position [2583, 0]
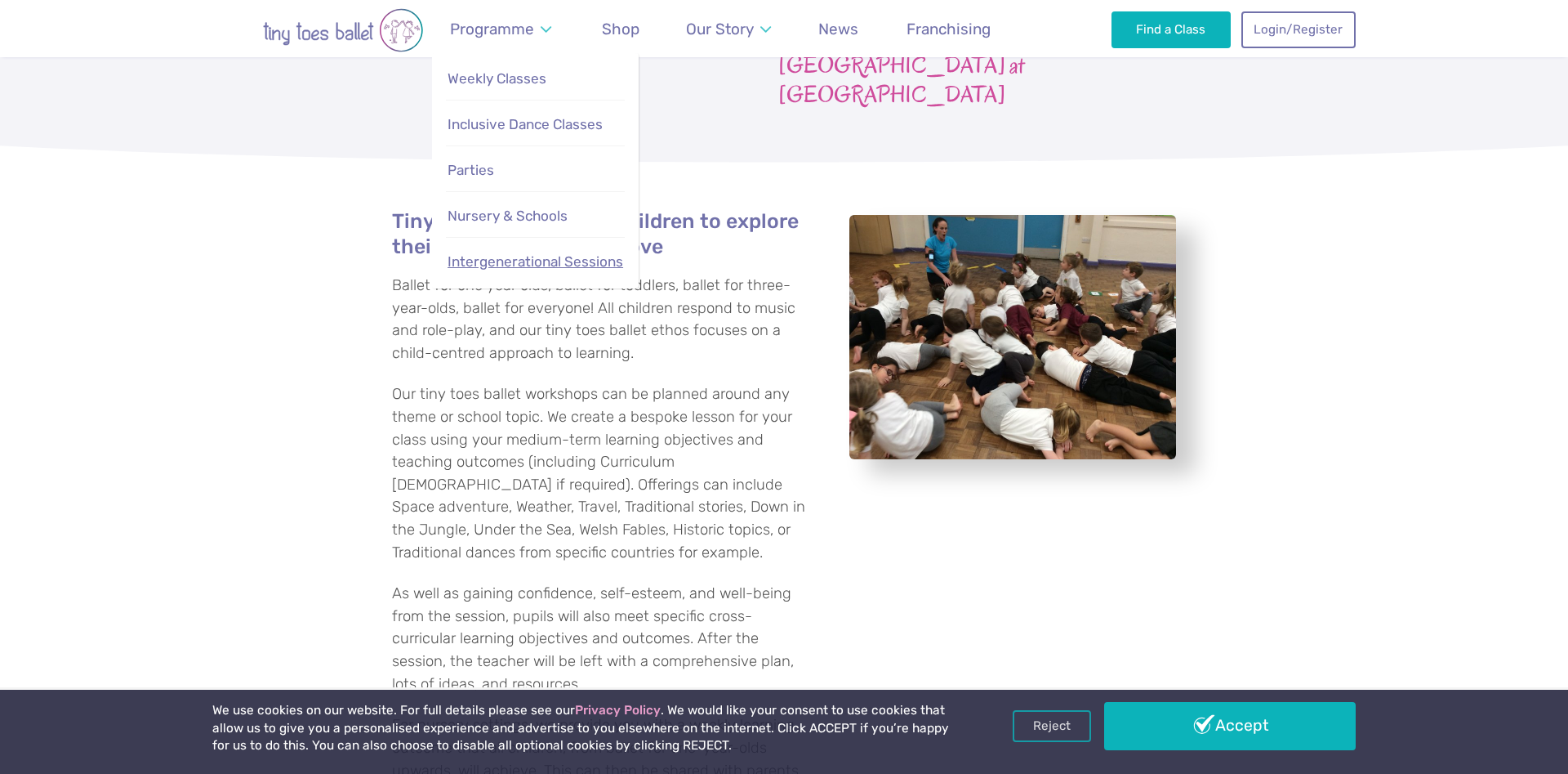
click at [533, 259] on span "Intergenerational Sessions" at bounding box center [535, 261] width 175 height 17
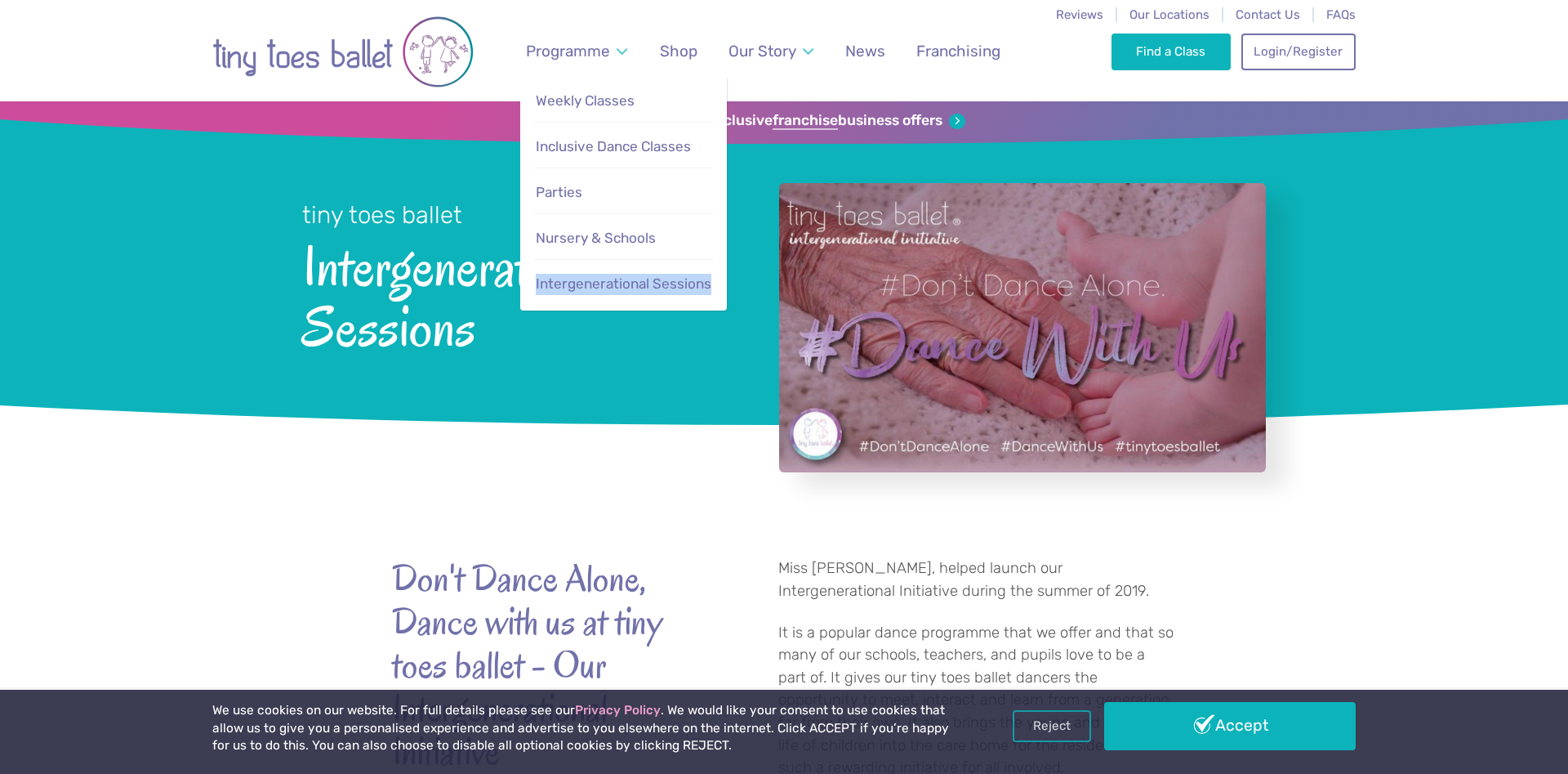
drag, startPoint x: 533, startPoint y: 271, endPoint x: 717, endPoint y: 287, distance: 184.7
click at [717, 287] on ul "Weekly Classes Inclusive Dance Classes Parties Nursery & Schools Intergeneratio…" at bounding box center [623, 192] width 206 height 235
drag, startPoint x: 529, startPoint y: 228, endPoint x: 666, endPoint y: 235, distance: 137.2
click at [666, 235] on ul "Weekly Classes Inclusive Dance Classes Parties Nursery & Schools Intergeneratio…" at bounding box center [623, 192] width 206 height 235
click at [618, 237] on span "Nursery & Schools" at bounding box center [596, 237] width 120 height 17
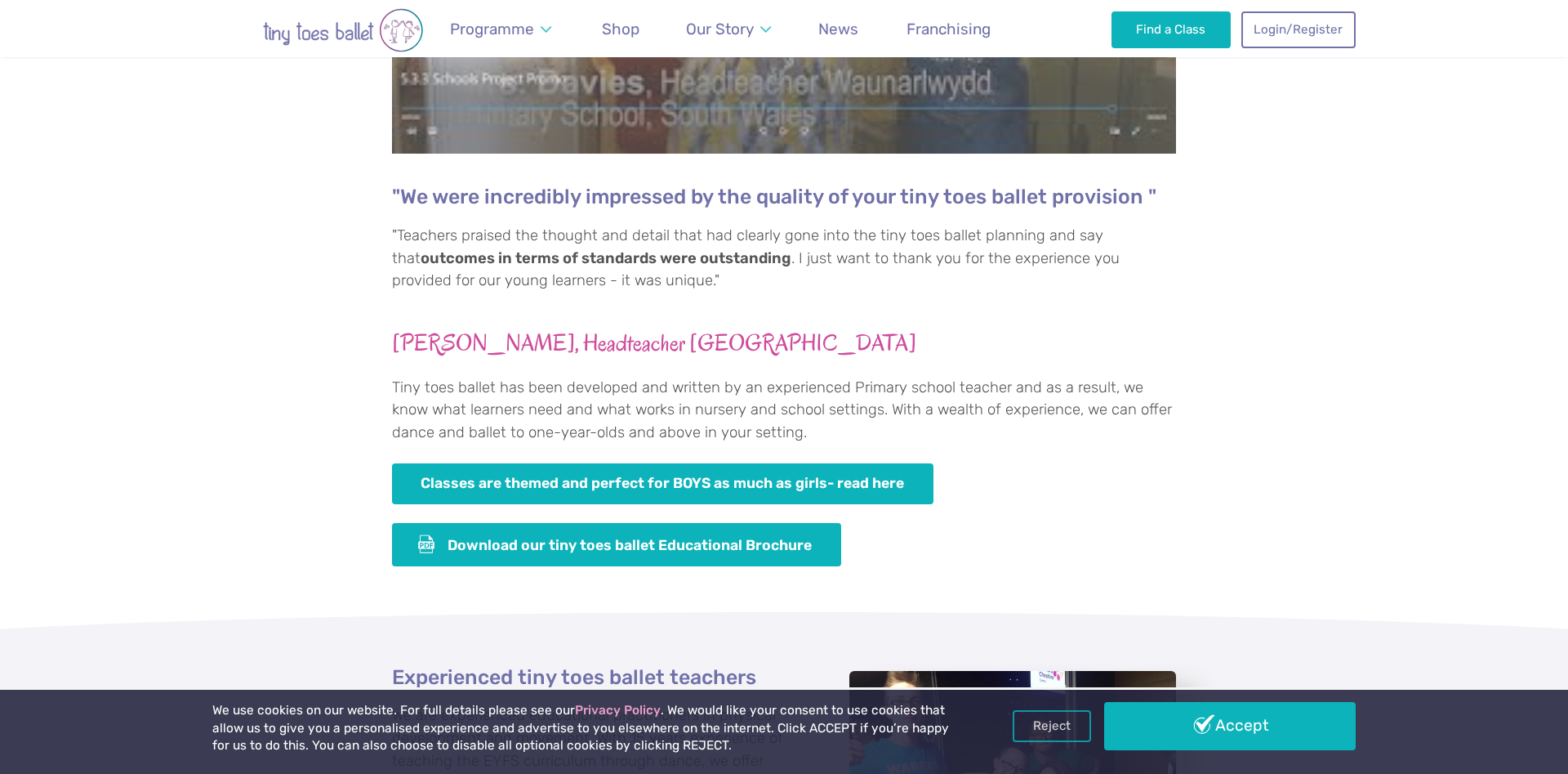
scroll to position [1333, 0]
